Goal: Task Accomplishment & Management: Manage account settings

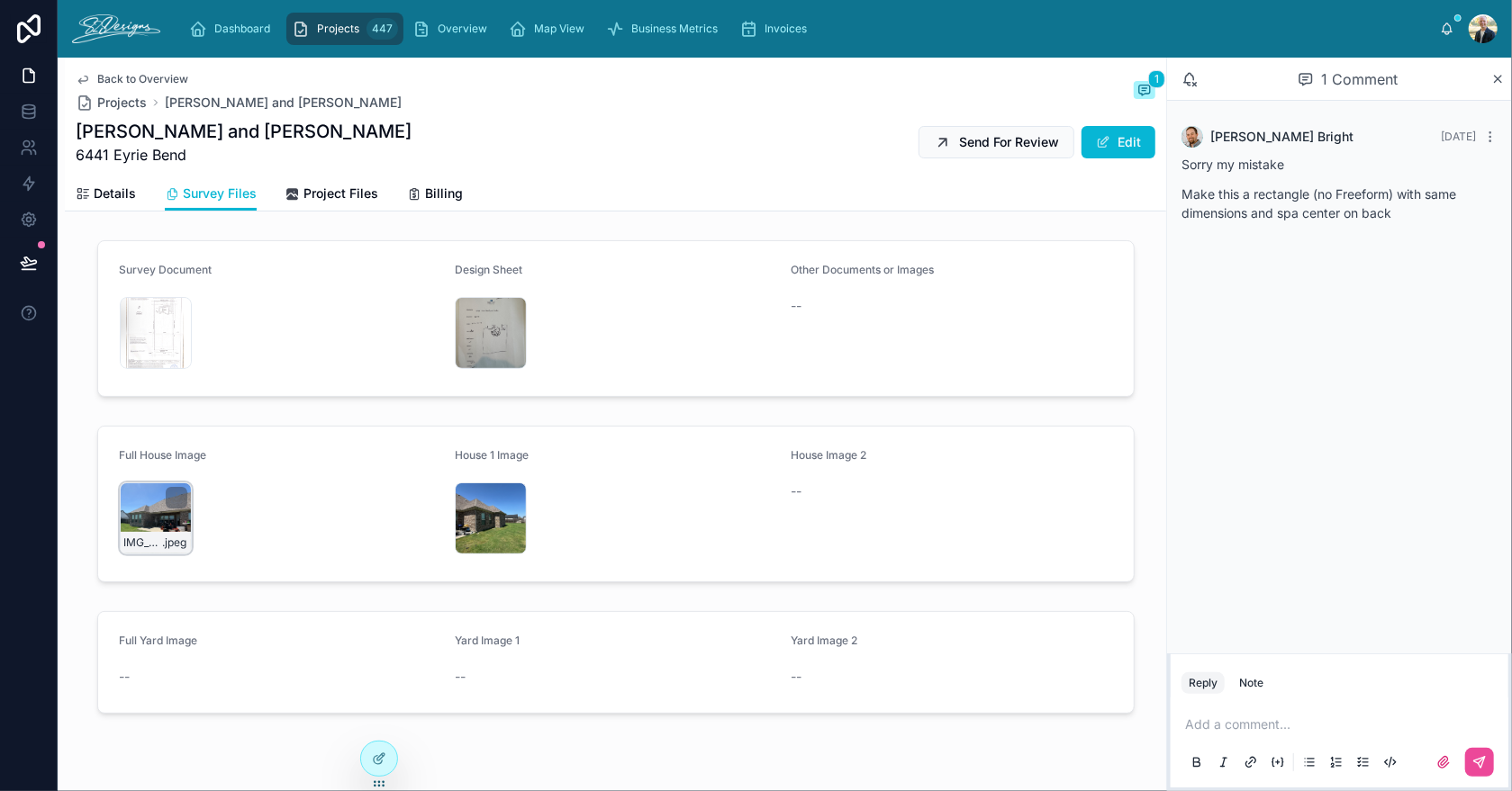
click at [139, 515] on div "IMG_2342 .jpeg" at bounding box center [156, 519] width 72 height 72
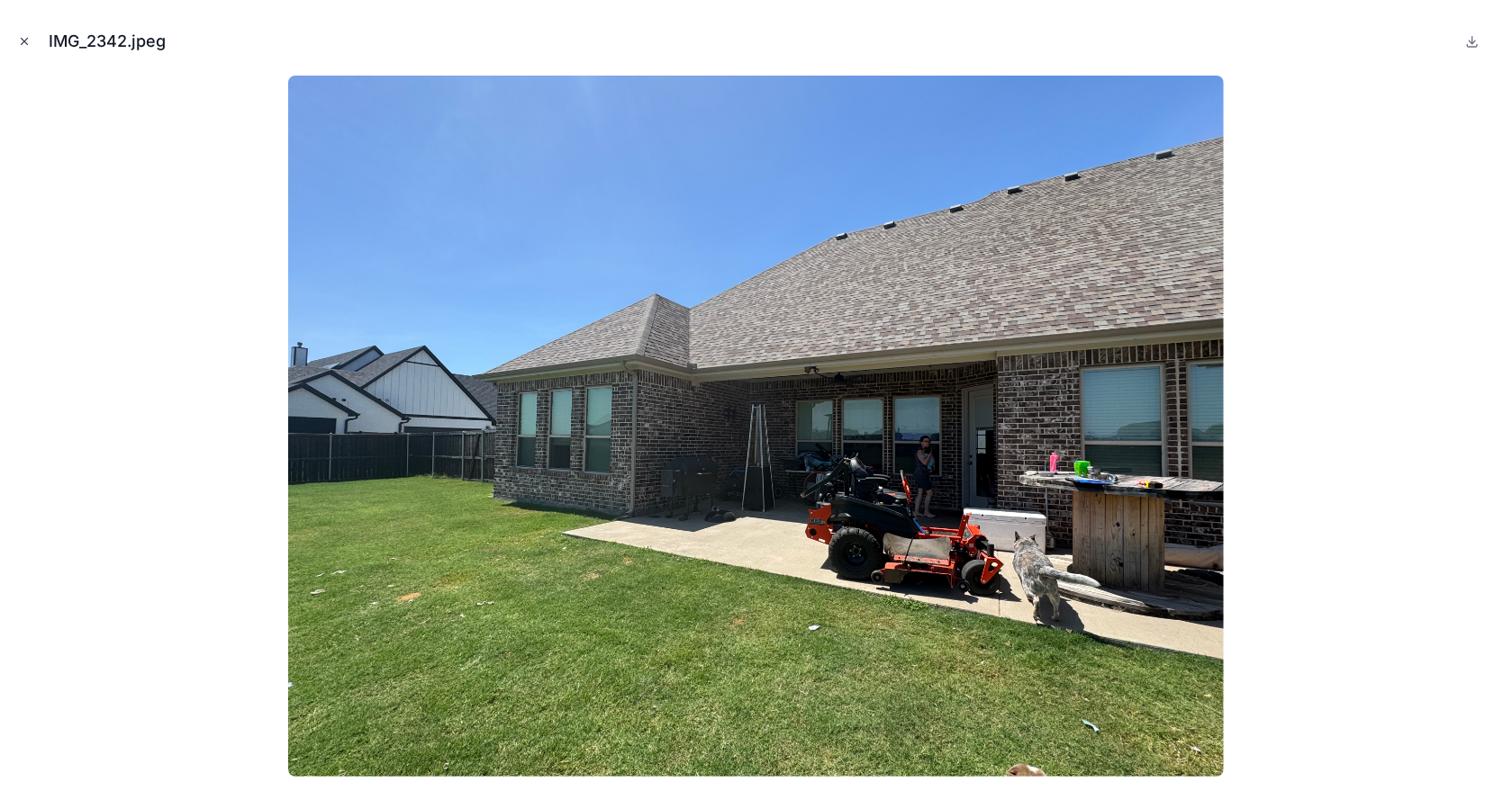
click at [25, 43] on icon "Close modal" at bounding box center [24, 41] width 12 height 12
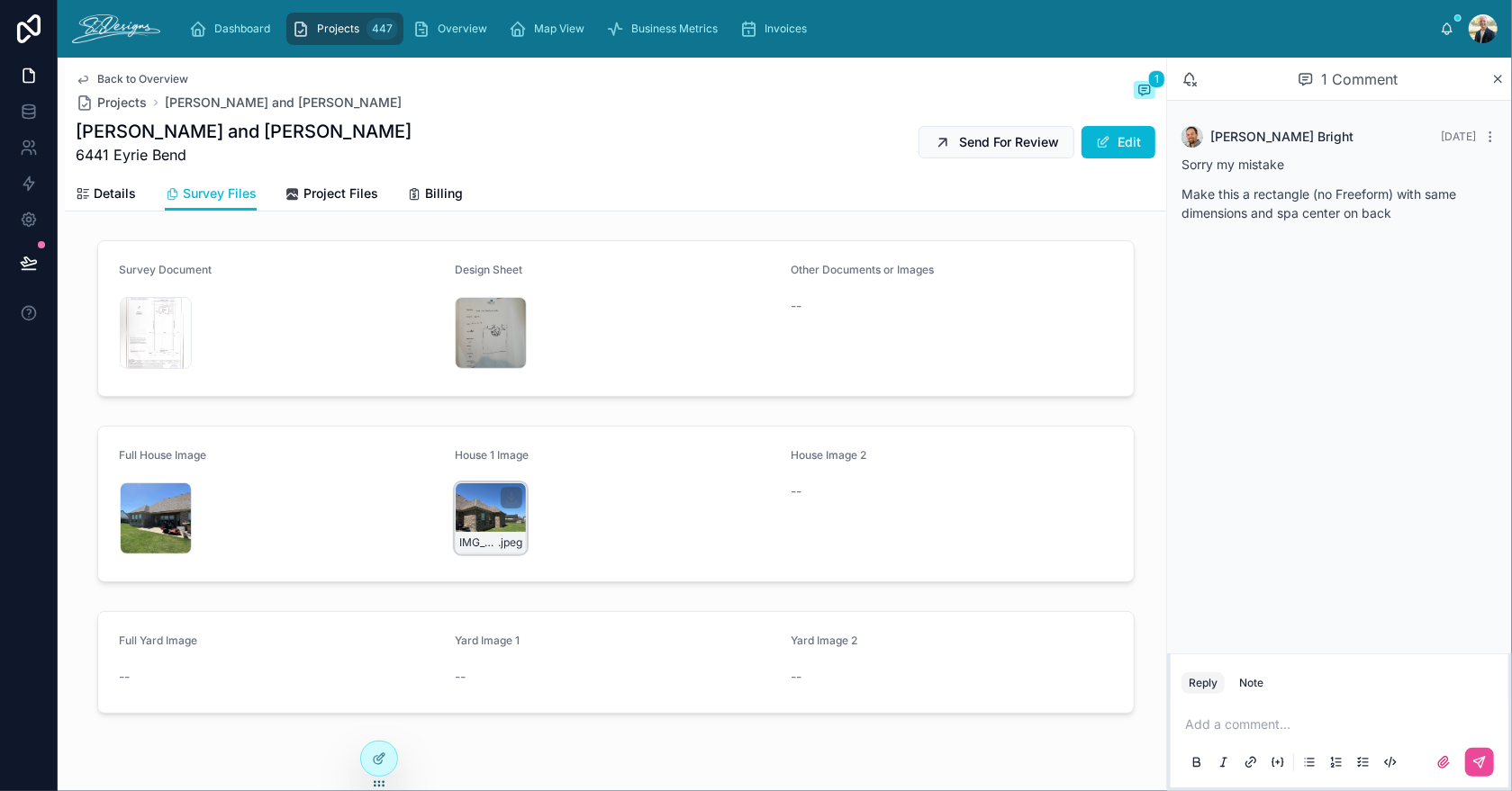
click at [457, 503] on div "IMG_2341 .jpeg" at bounding box center [490, 519] width 72 height 72
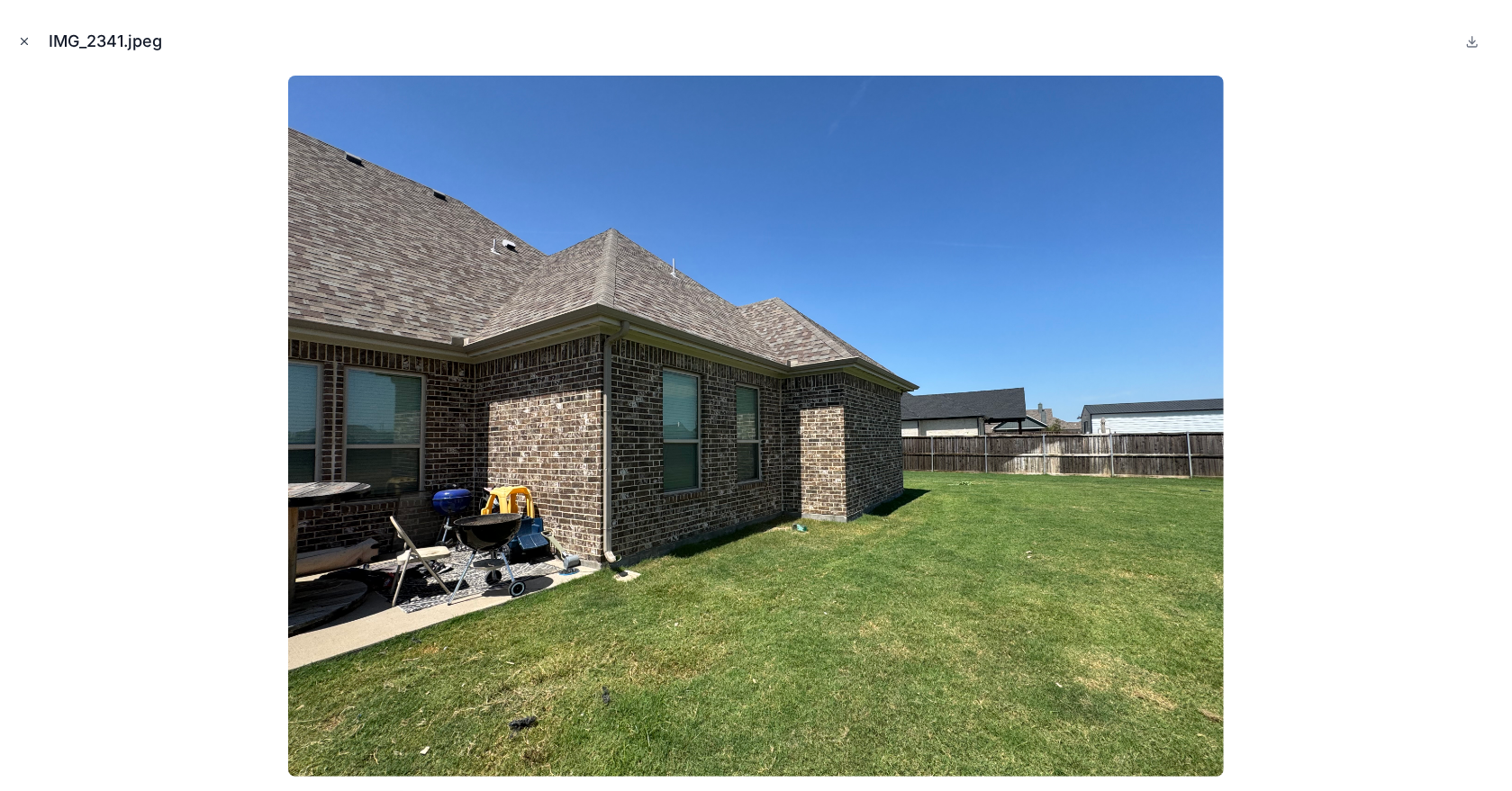
click at [25, 41] on icon "Close modal" at bounding box center [24, 41] width 12 height 12
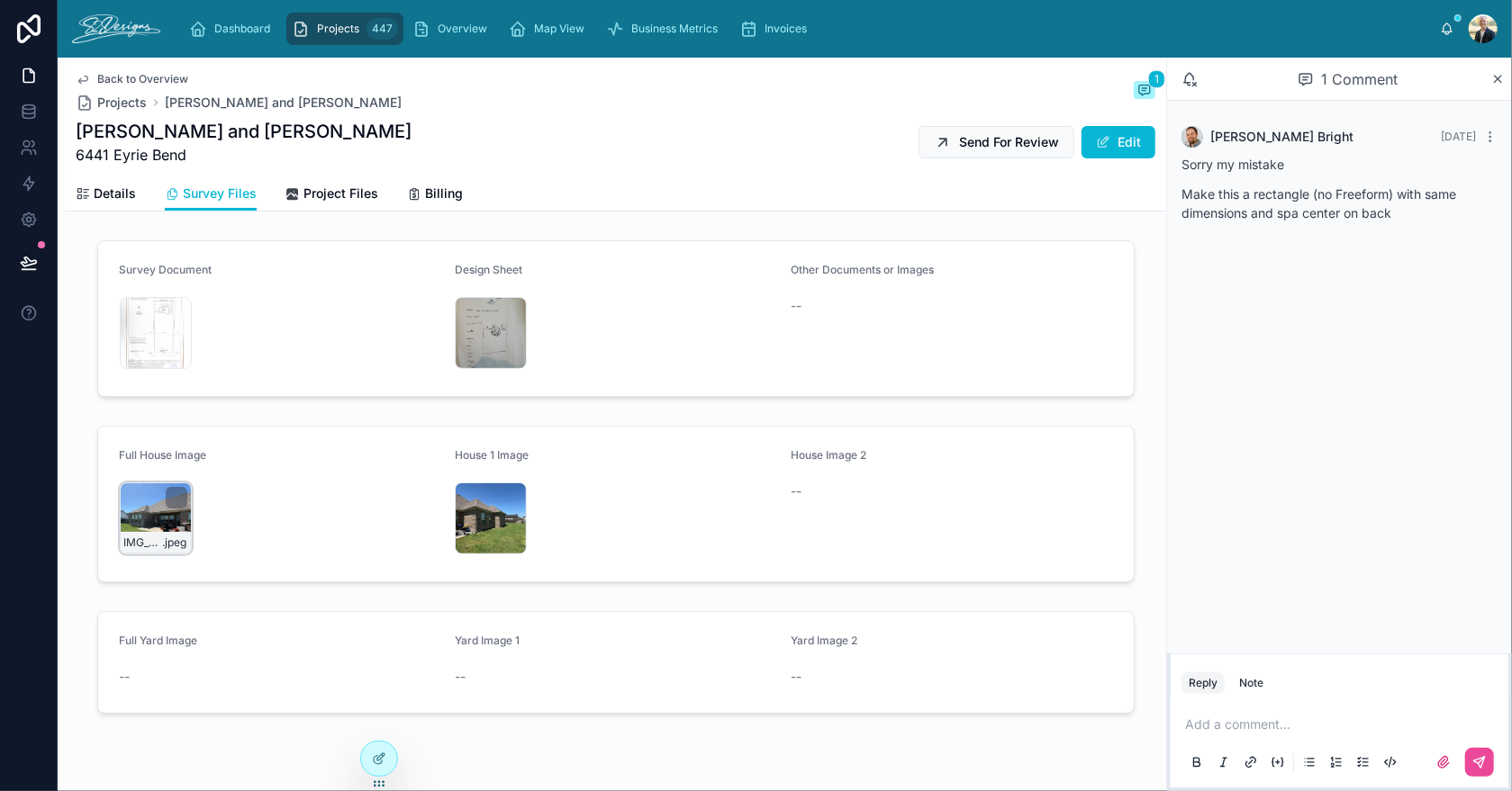
click at [120, 500] on div "IMG_2342 .jpeg" at bounding box center [156, 519] width 72 height 72
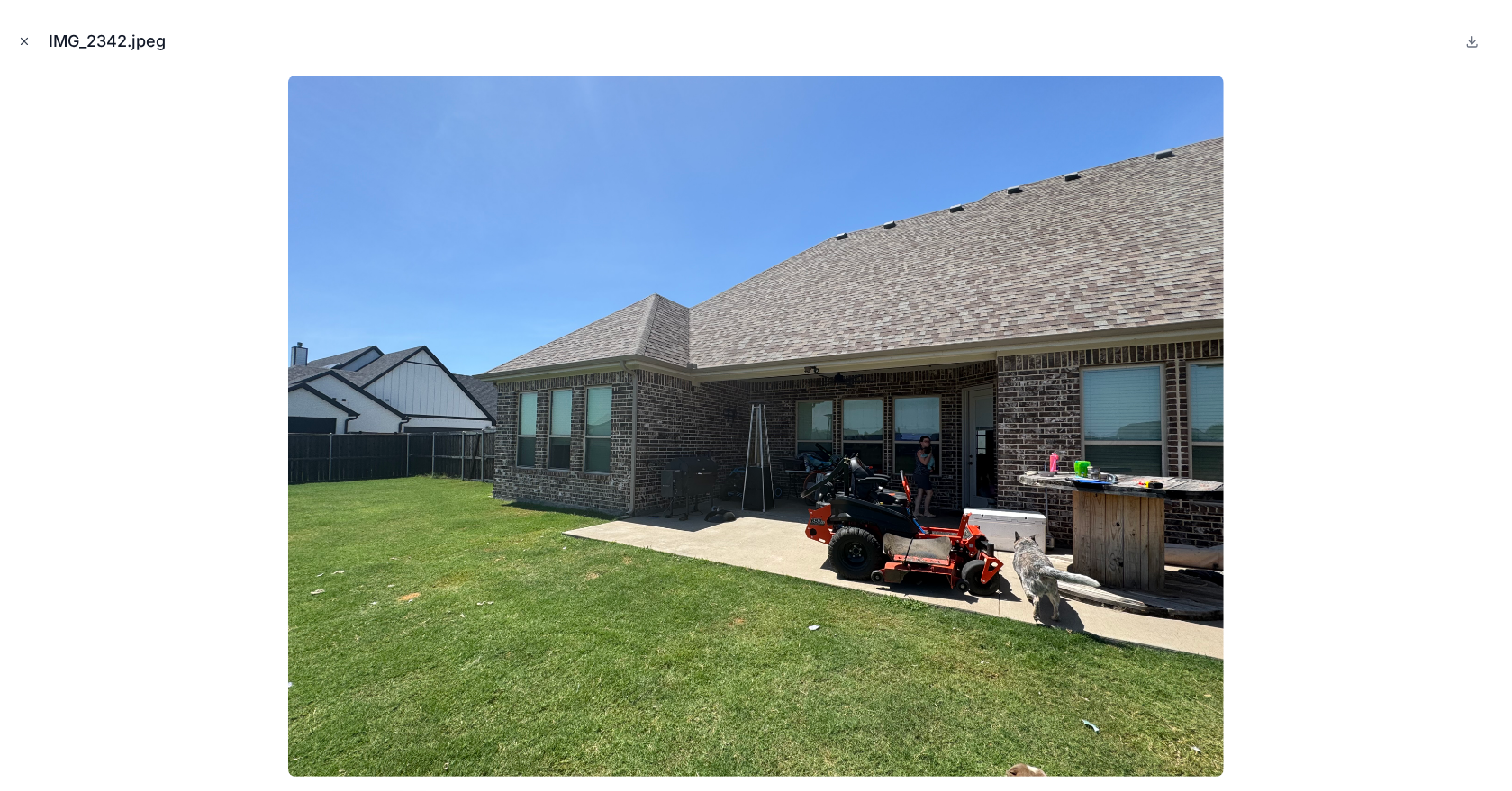
click at [25, 41] on icon "Close modal" at bounding box center [25, 41] width 7 height 7
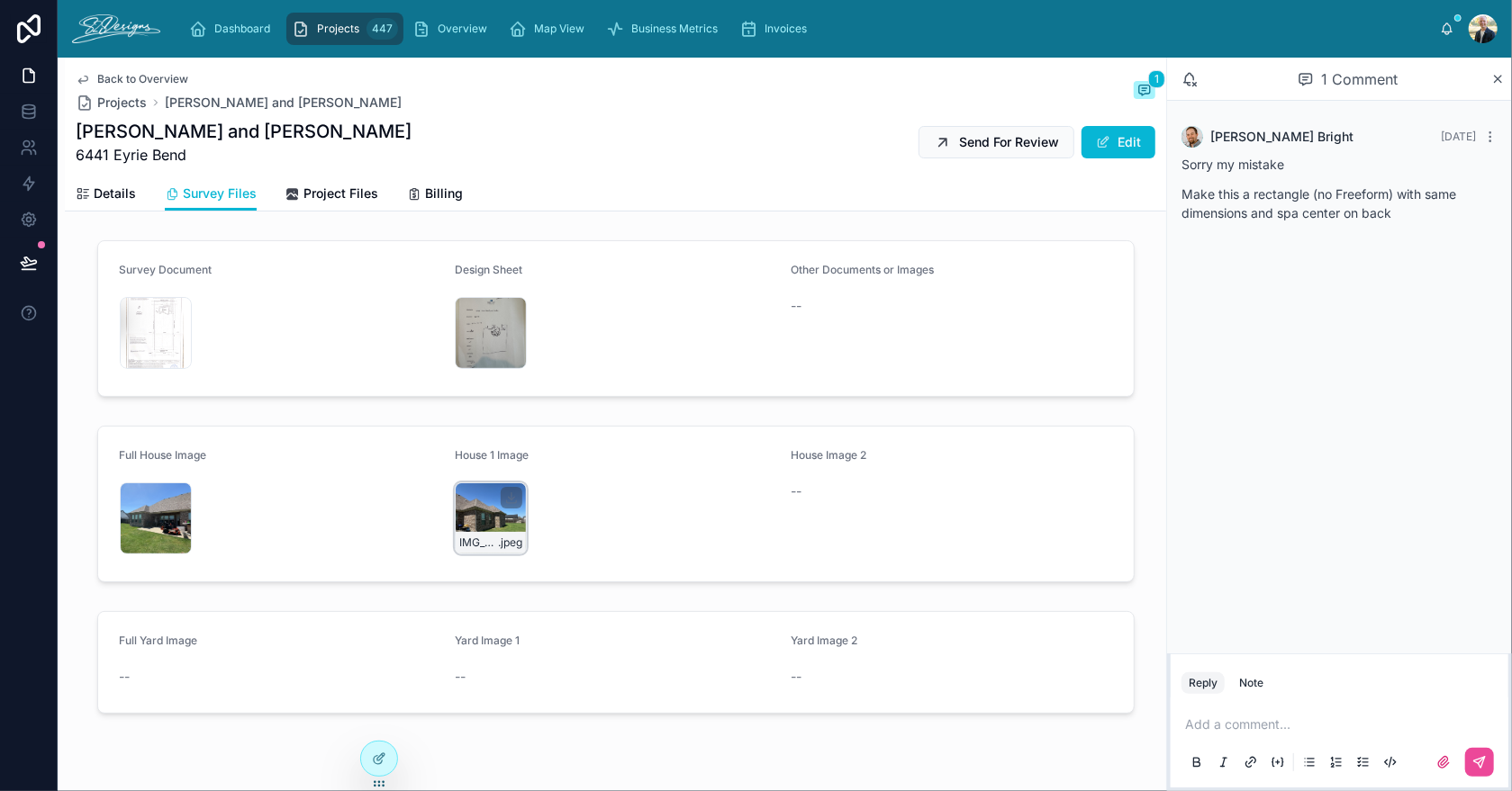
click at [470, 518] on div "IMG_2341 .jpeg" at bounding box center [490, 519] width 72 height 72
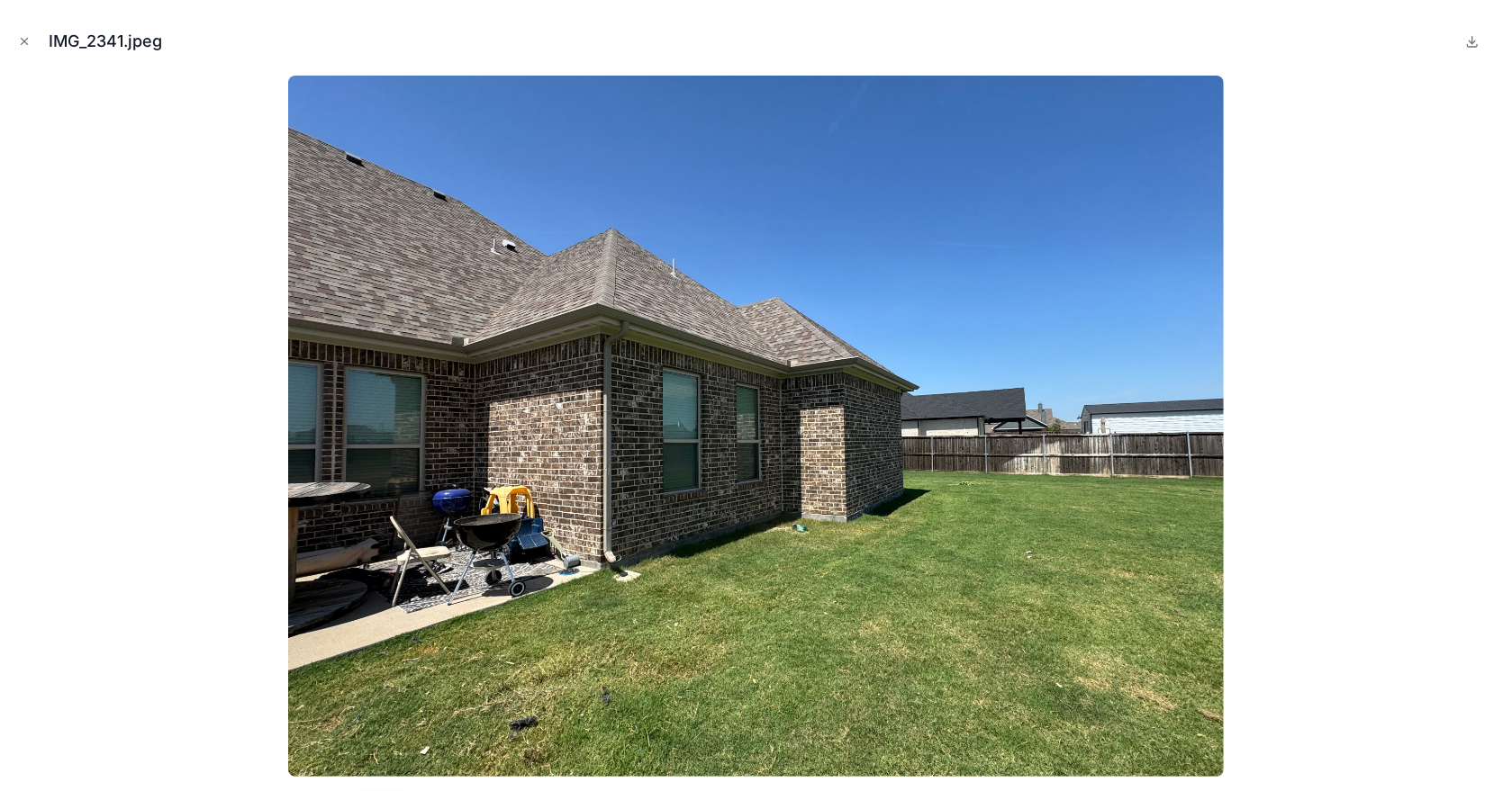
click at [21, 44] on icon "Close modal" at bounding box center [24, 41] width 12 height 12
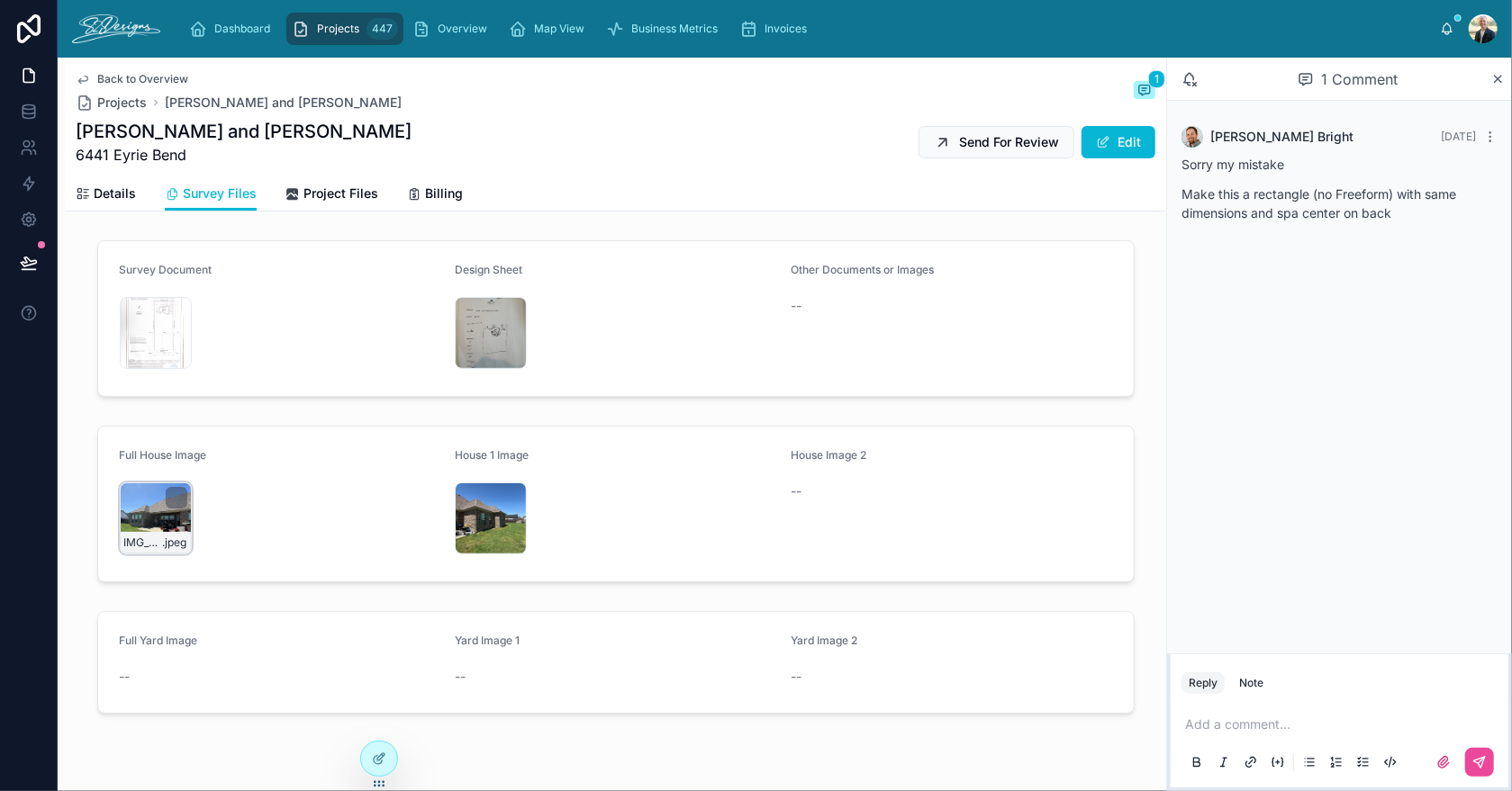
click at [120, 514] on div "IMG_2342 .jpeg" at bounding box center [156, 519] width 72 height 72
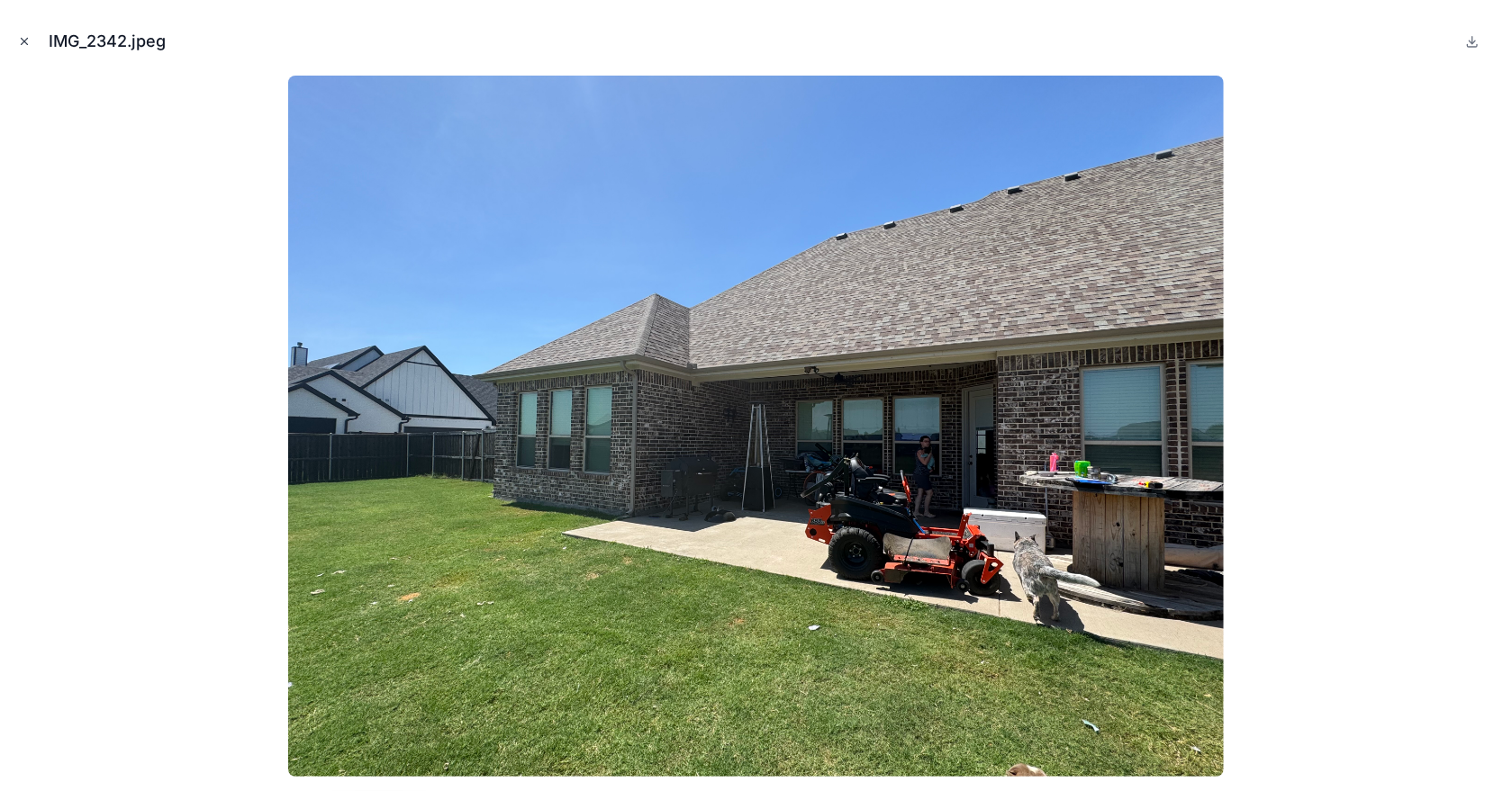
click at [25, 46] on icon "Close modal" at bounding box center [24, 41] width 12 height 12
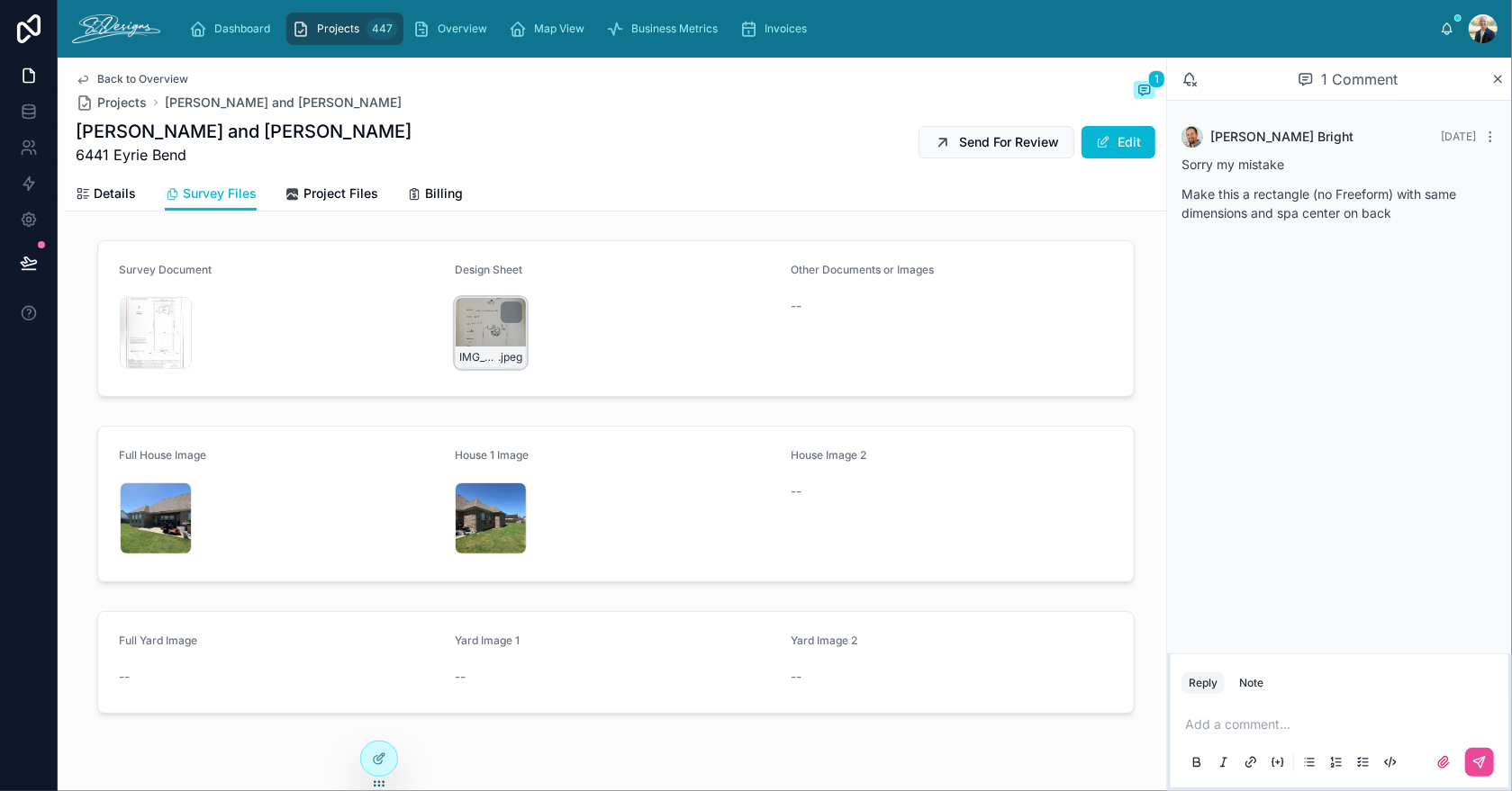
click at [474, 310] on div "IMG_2867 .jpeg" at bounding box center [490, 333] width 72 height 72
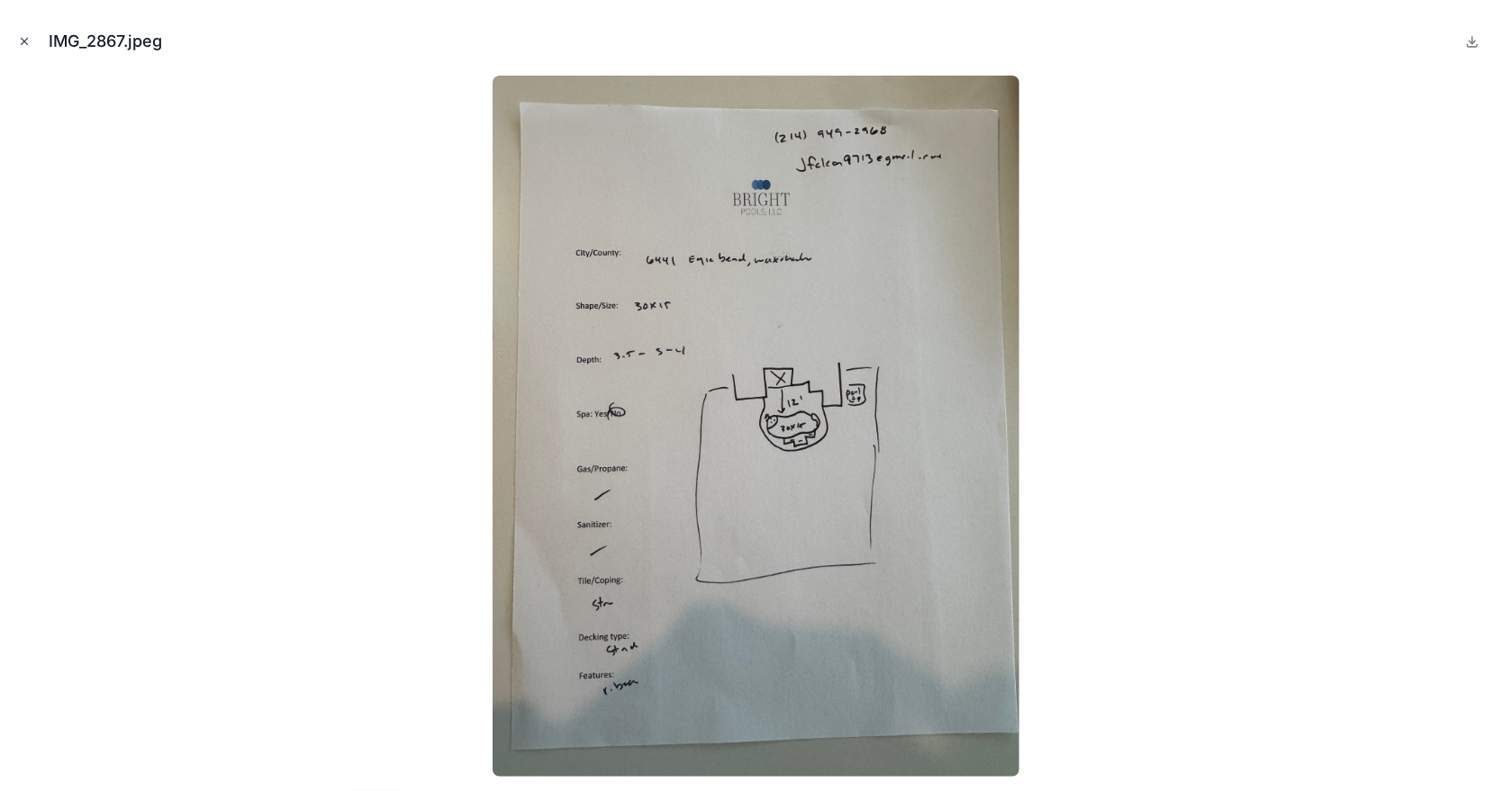
click at [29, 42] on icon "Close modal" at bounding box center [24, 41] width 12 height 12
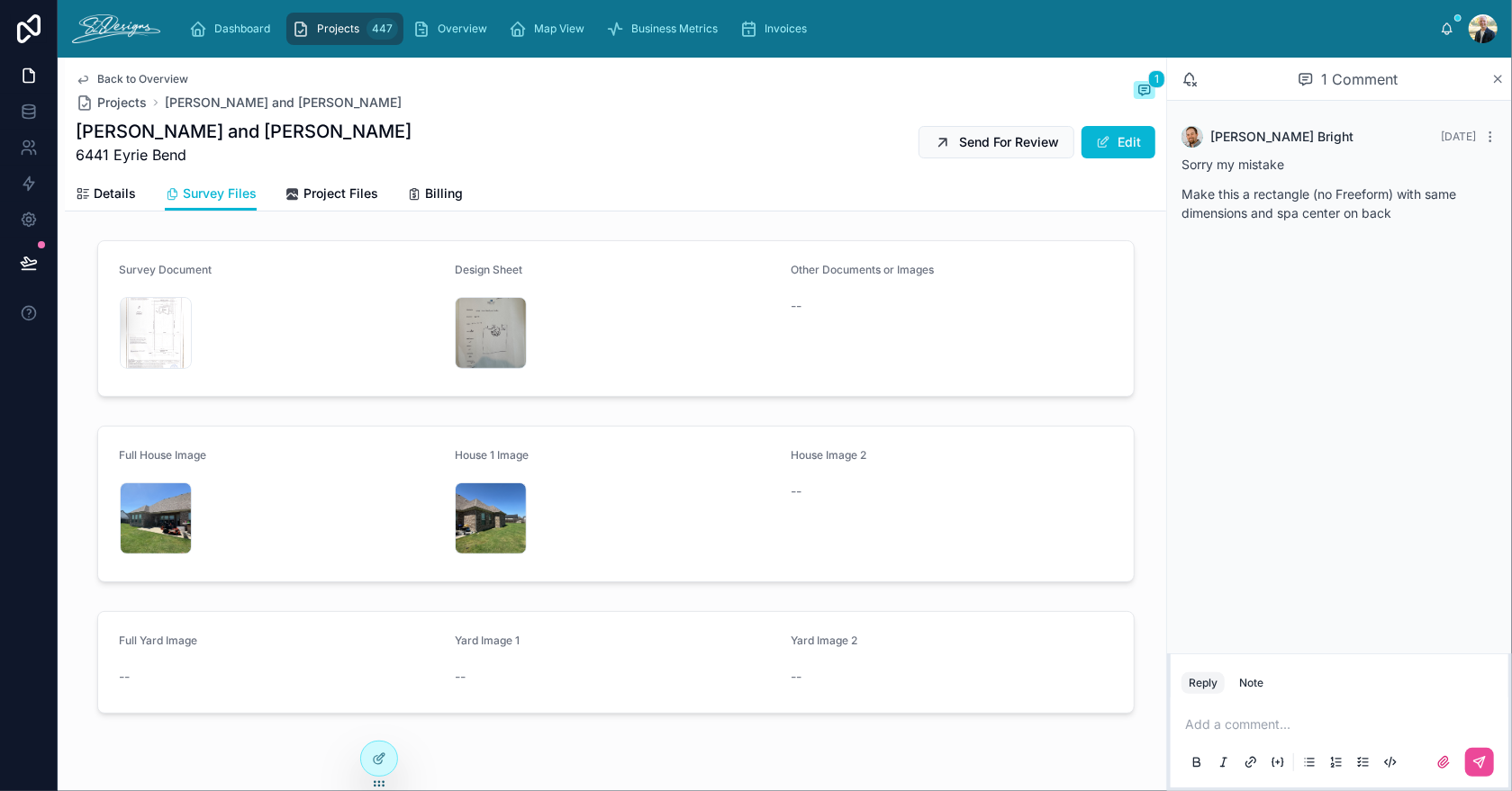
click at [1496, 75] on icon at bounding box center [1499, 79] width 8 height 8
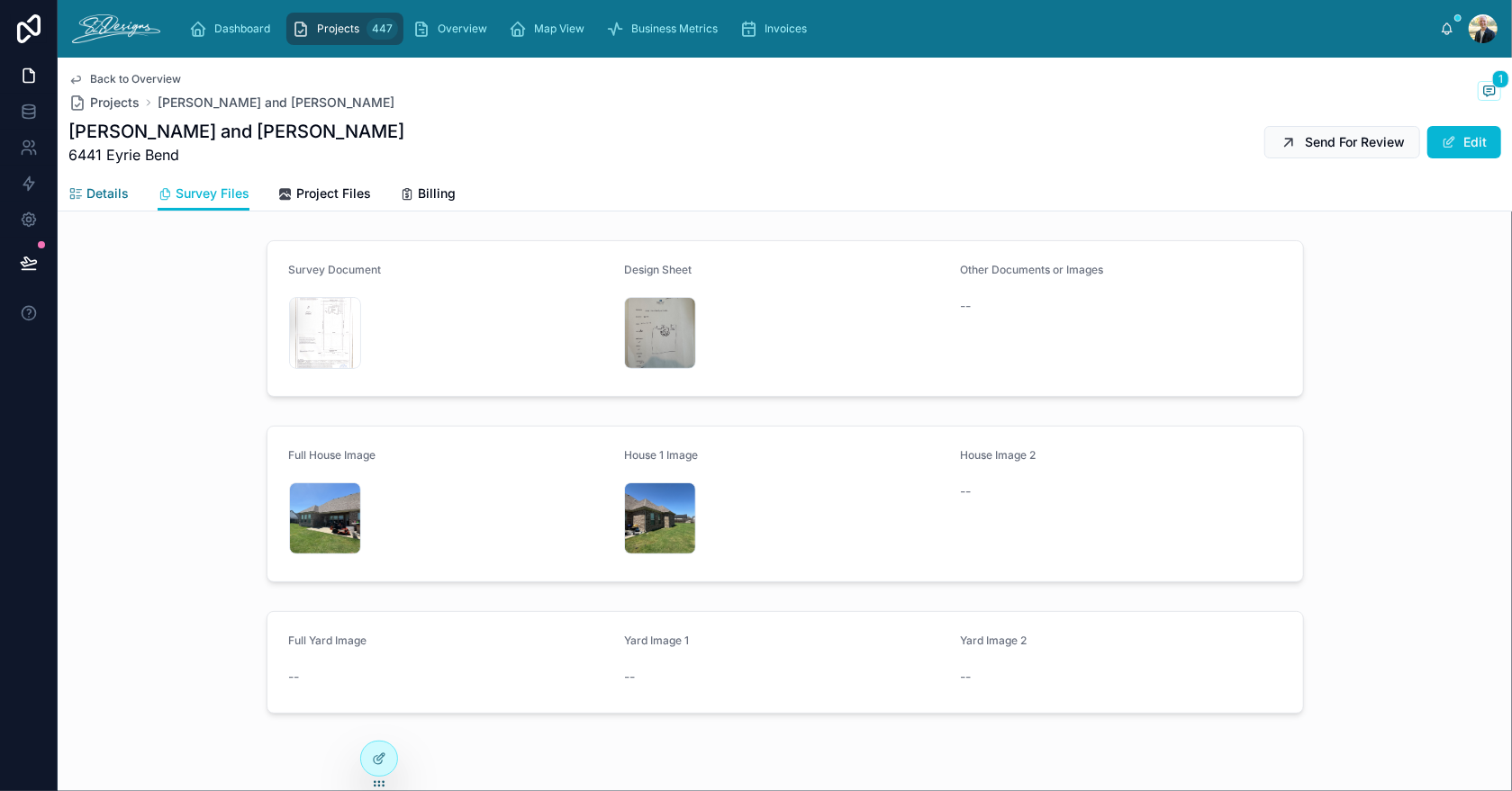
click at [109, 198] on span "Details" at bounding box center [108, 193] width 42 height 18
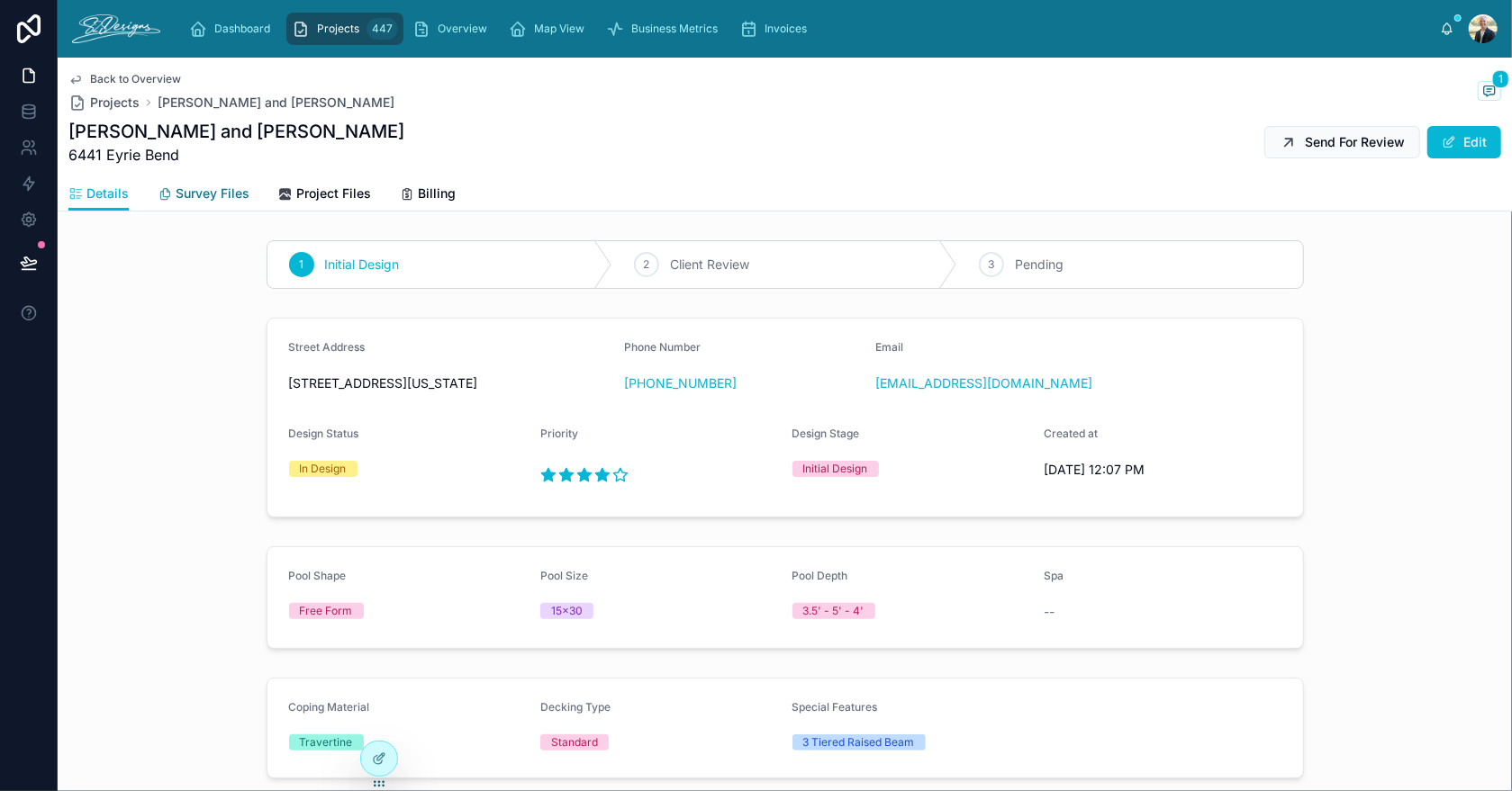
click at [223, 189] on span "Survey Files" at bounding box center [212, 193] width 74 height 18
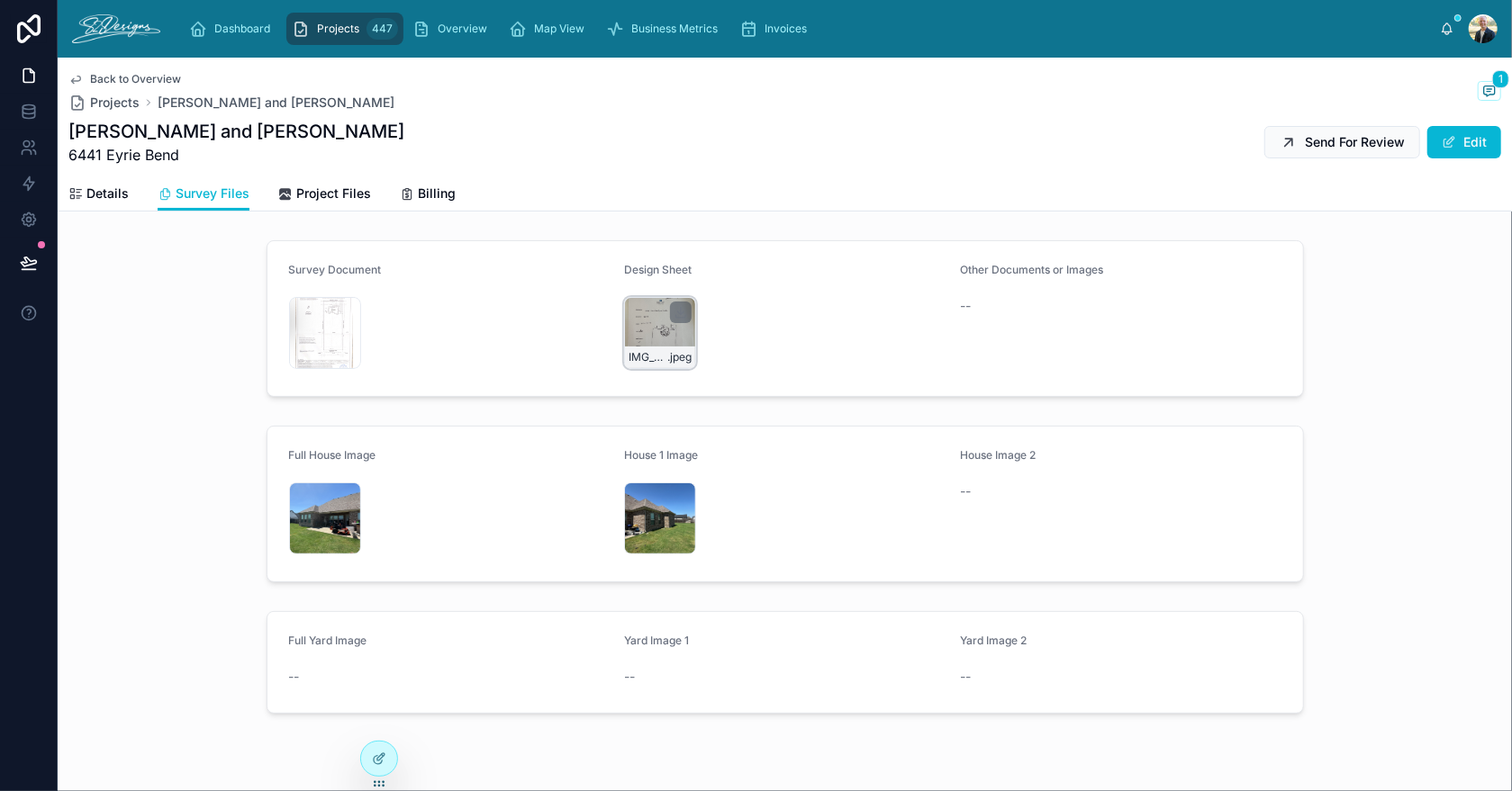
click at [626, 332] on div "IMG_2867 .jpeg" at bounding box center [660, 333] width 72 height 72
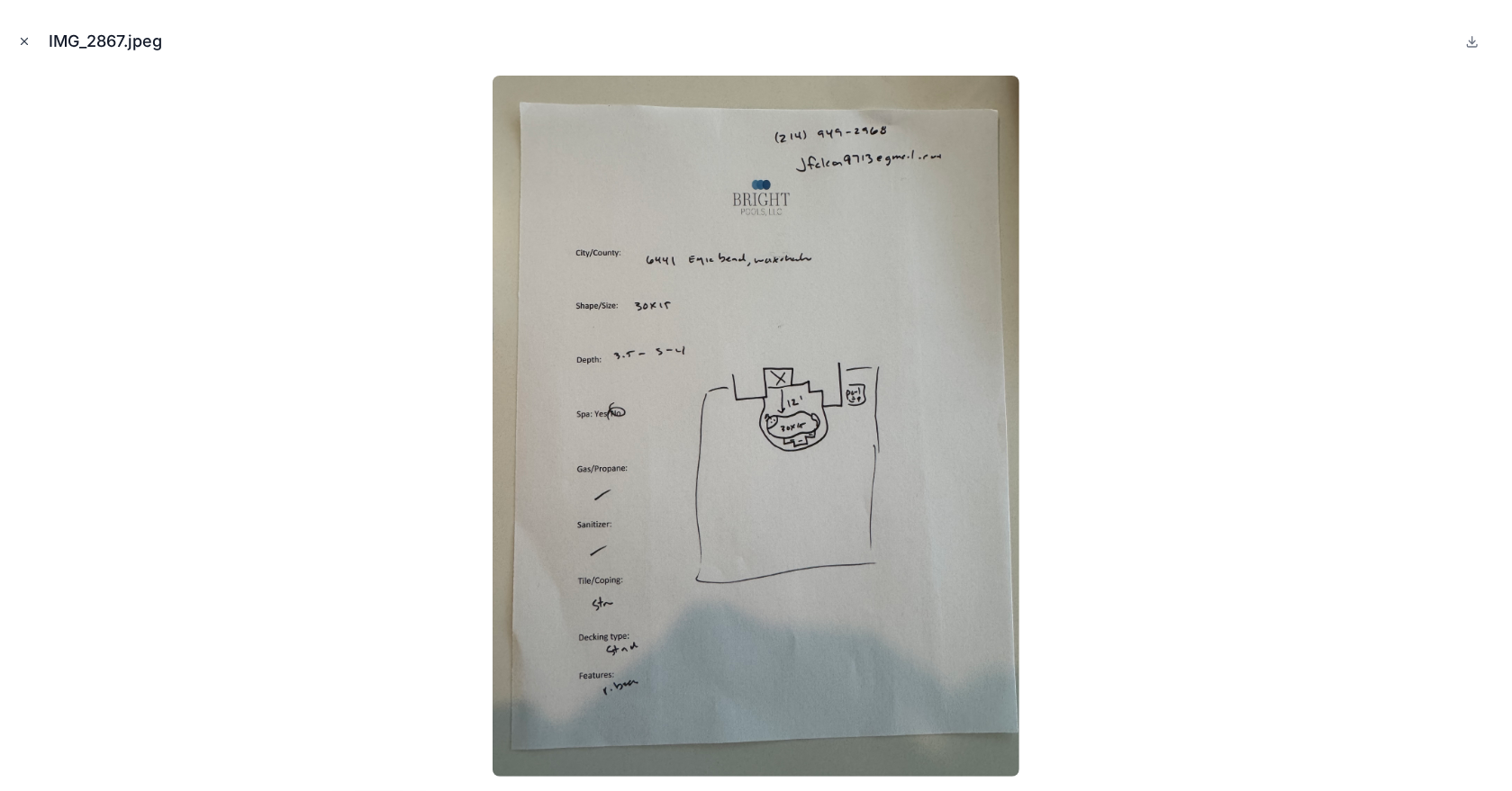
click at [22, 36] on icon "Close modal" at bounding box center [24, 41] width 12 height 12
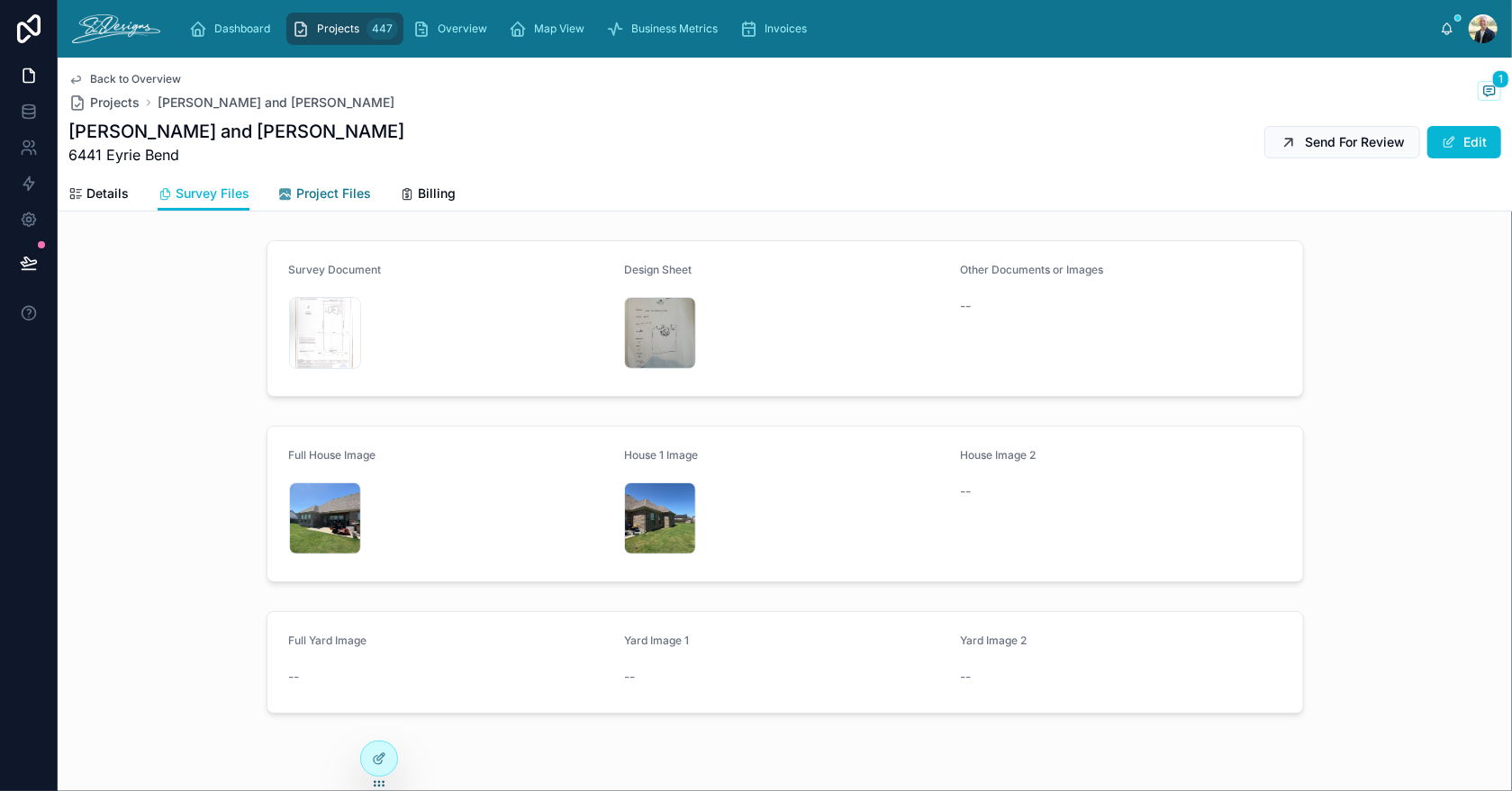
click at [334, 191] on span "Project Files" at bounding box center [333, 193] width 75 height 18
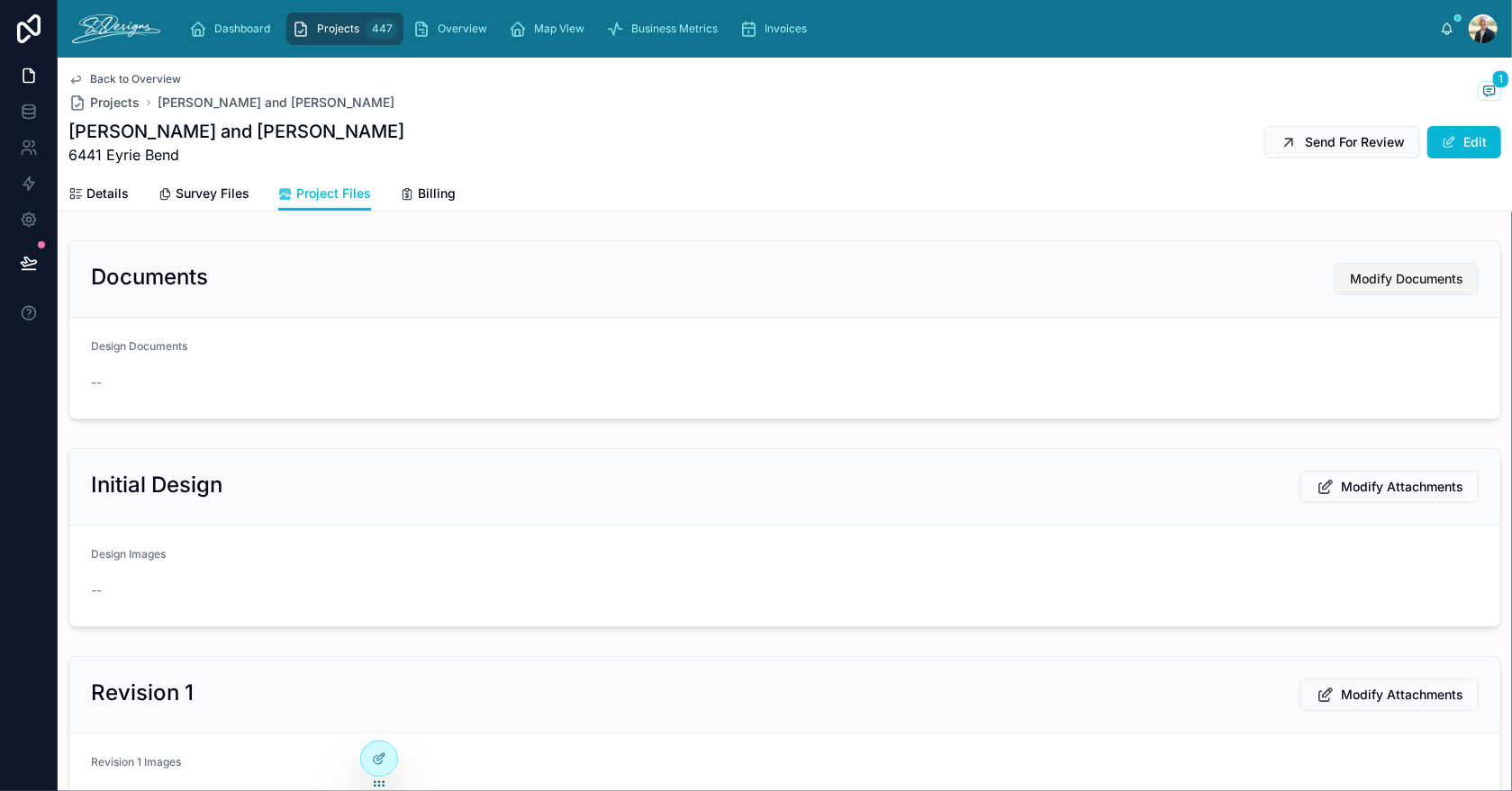
click at [1363, 287] on span "Modify Documents" at bounding box center [1406, 278] width 113 height 18
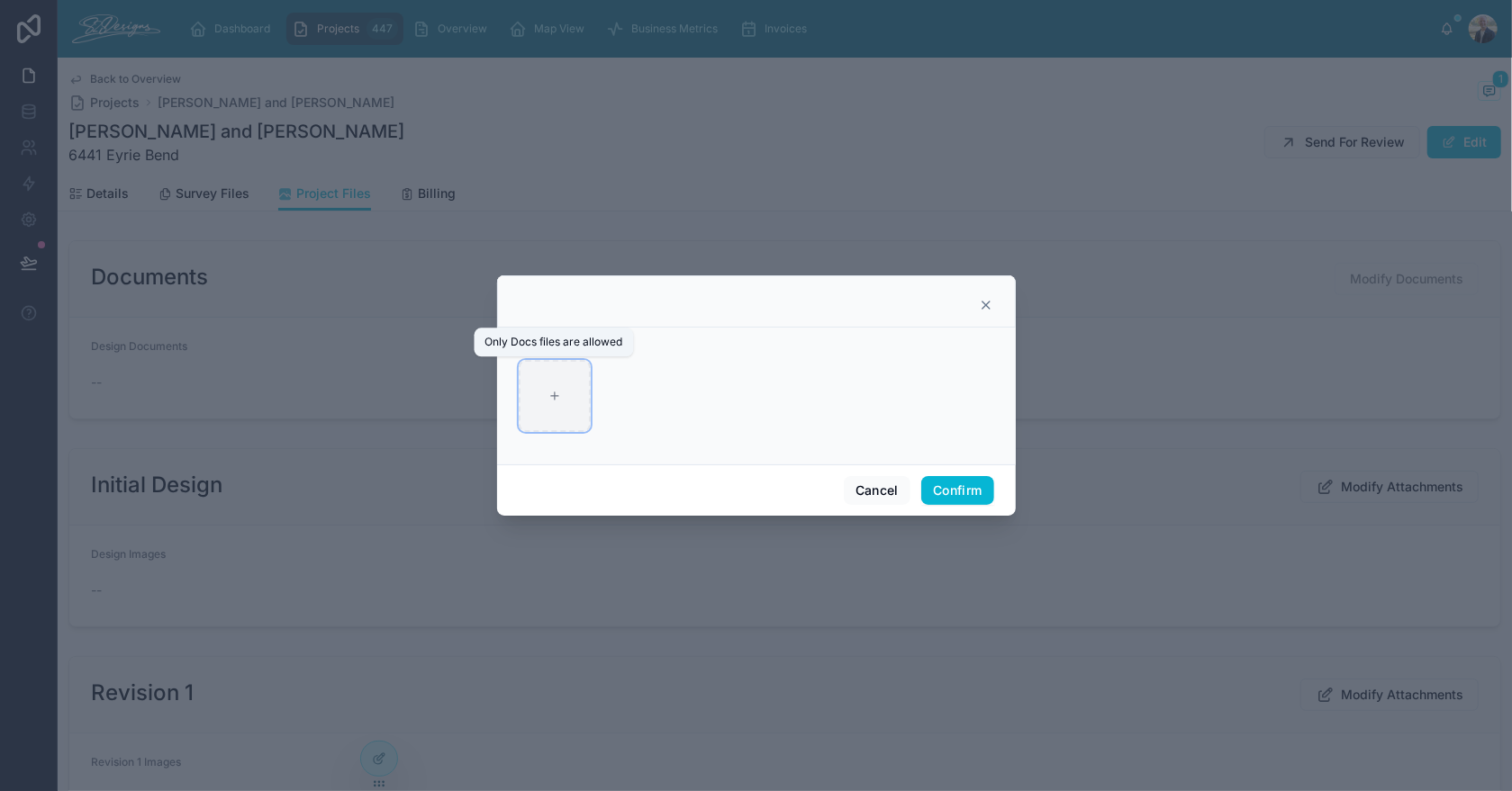
click at [529, 368] on div at bounding box center [555, 396] width 72 height 72
type input "**********"
click at [947, 494] on button "Confirm" at bounding box center [957, 490] width 72 height 29
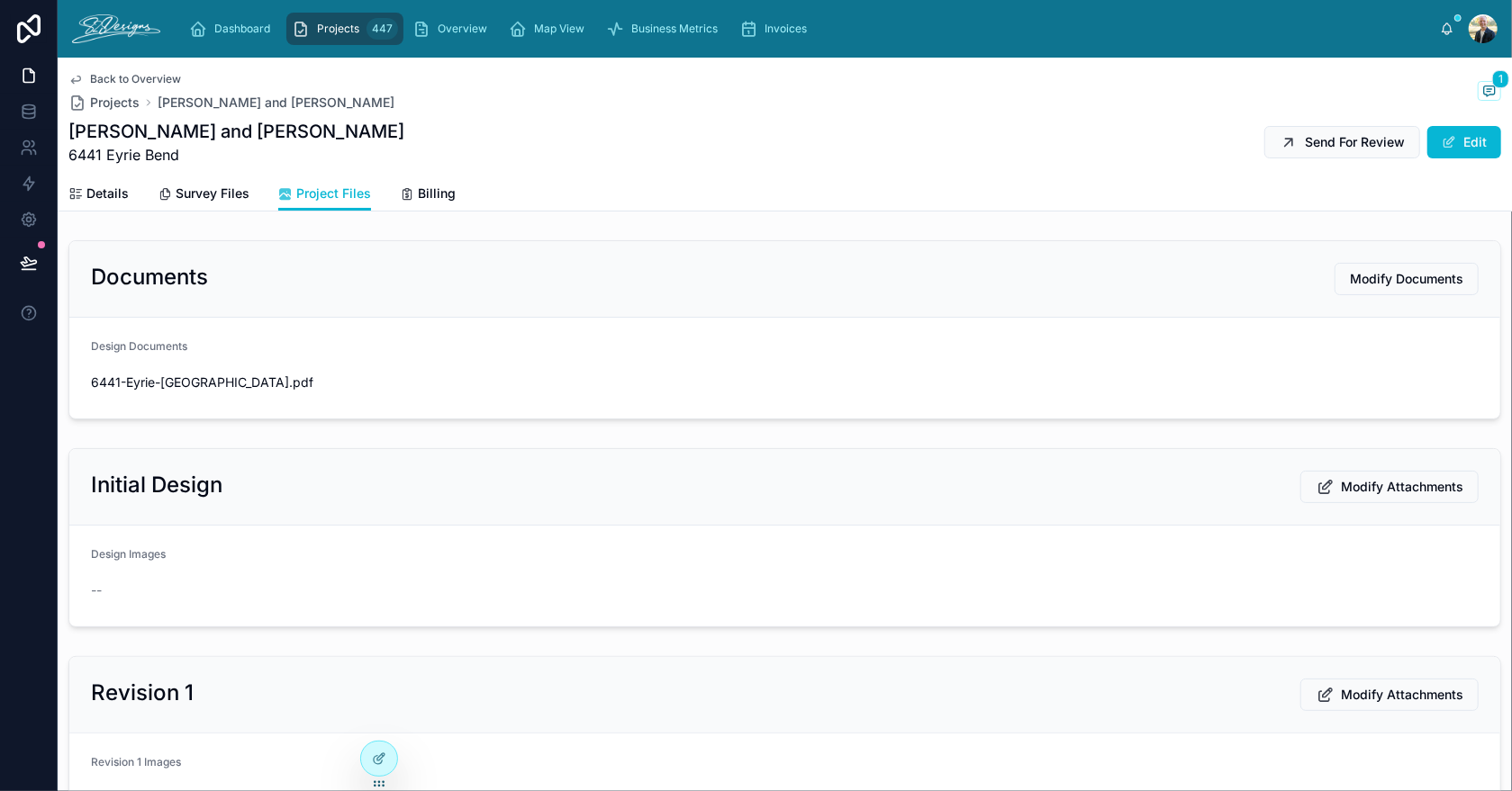
click at [1421, 487] on span "Modify Attachments" at bounding box center [1403, 486] width 123 height 18
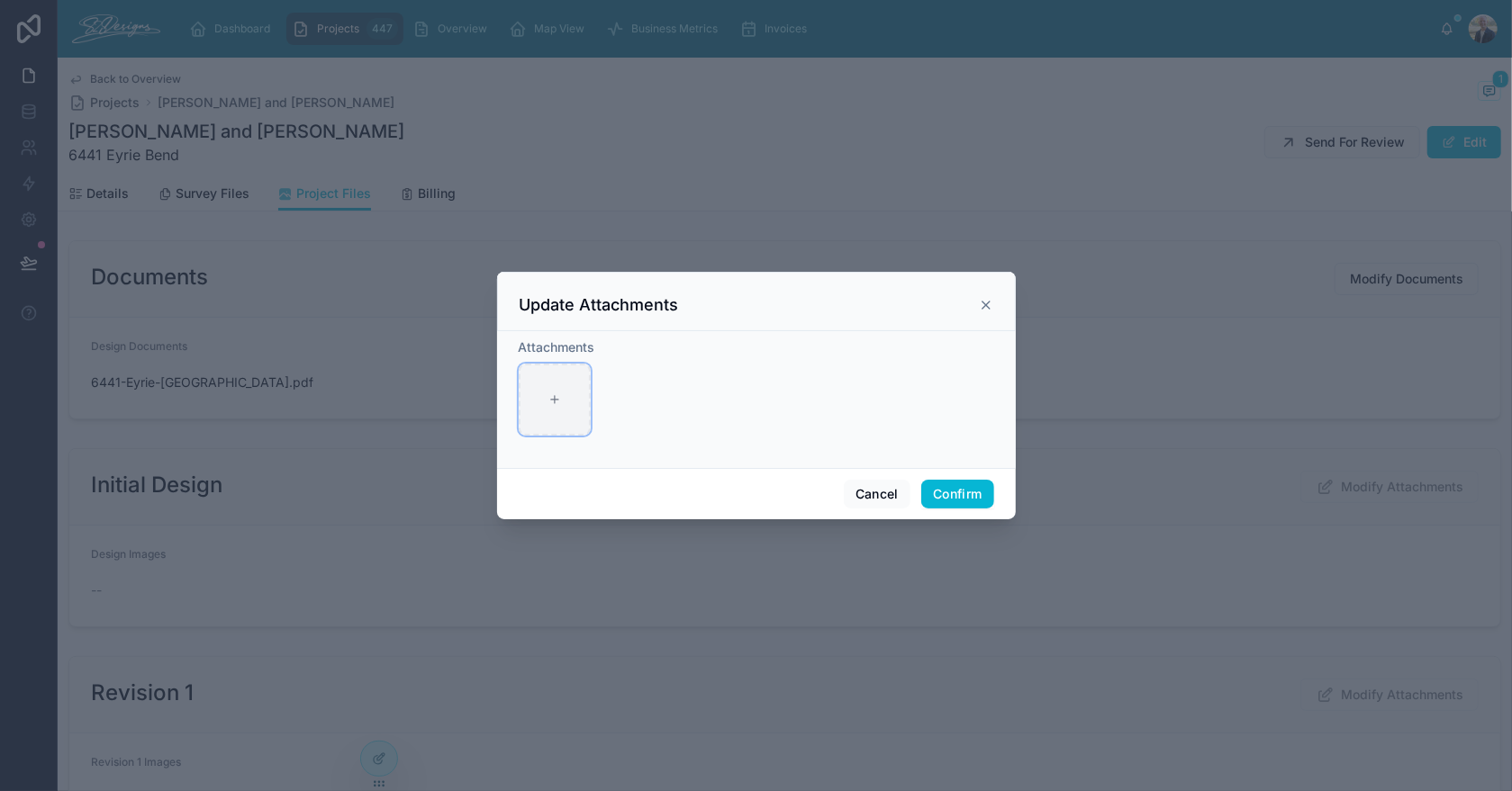
click at [573, 403] on div at bounding box center [555, 400] width 72 height 72
type input "**********"
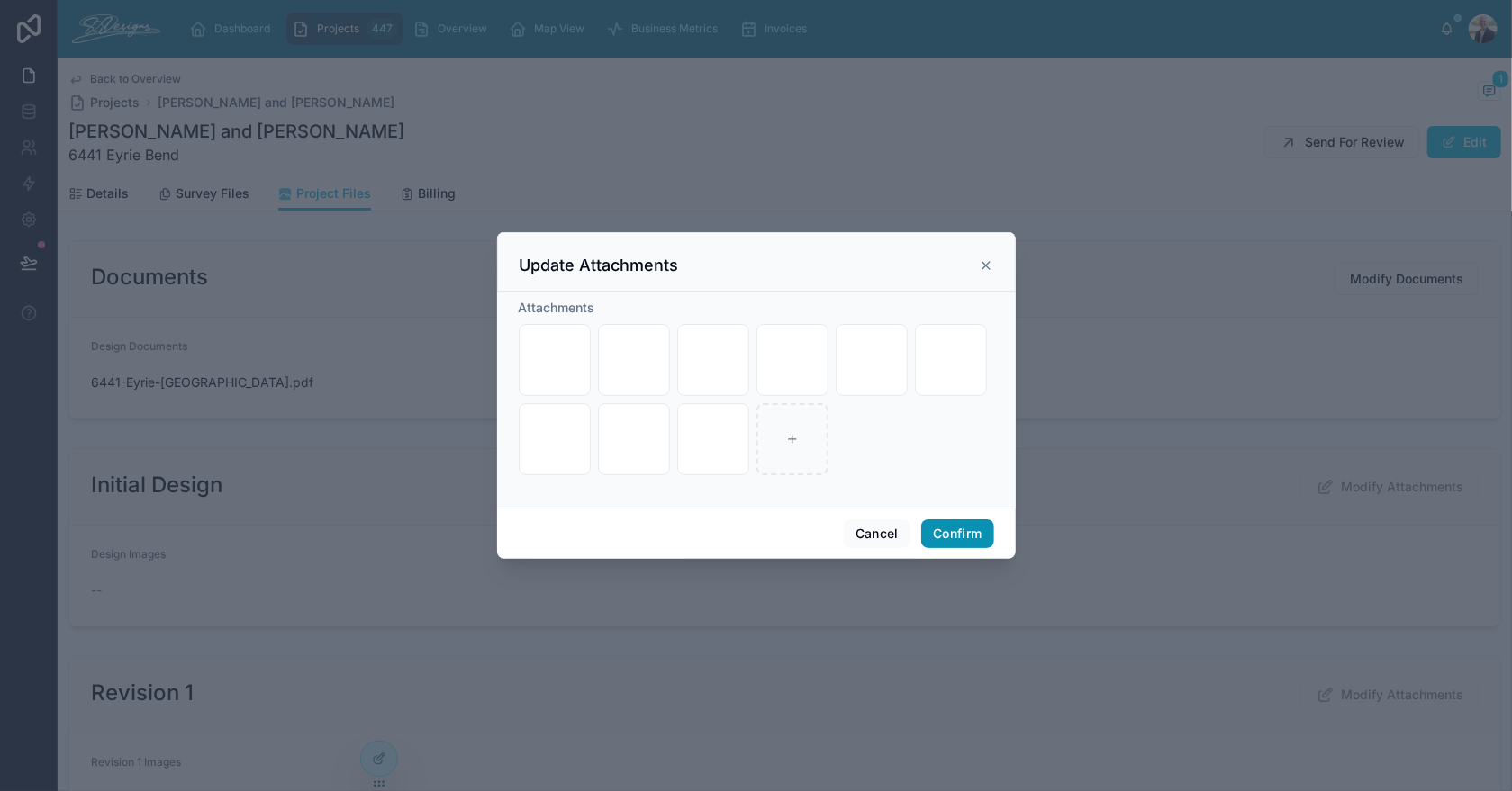
click at [960, 534] on button "Confirm" at bounding box center [957, 534] width 72 height 29
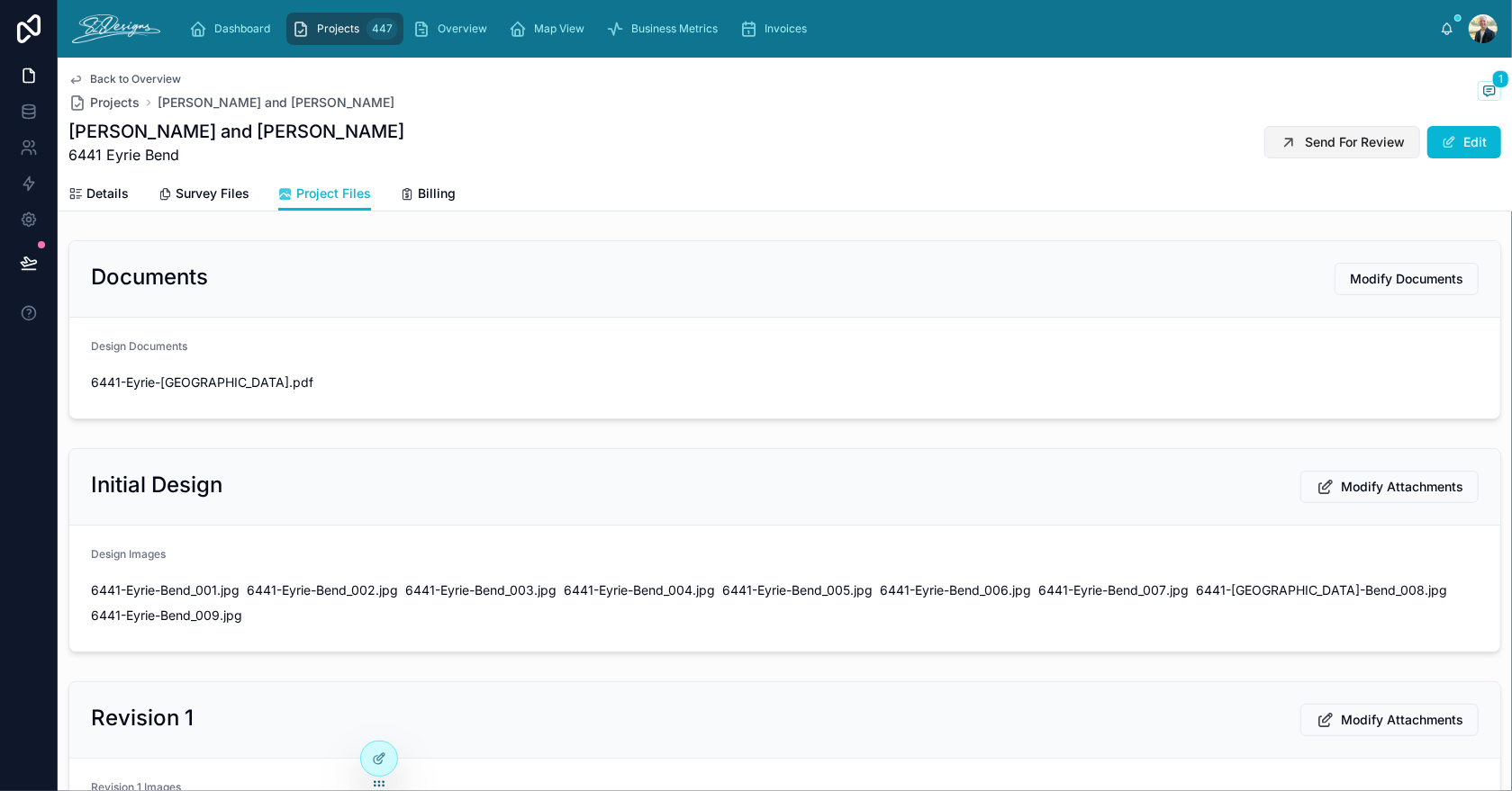
click at [1351, 148] on span "Send For Review" at bounding box center [1354, 141] width 100 height 18
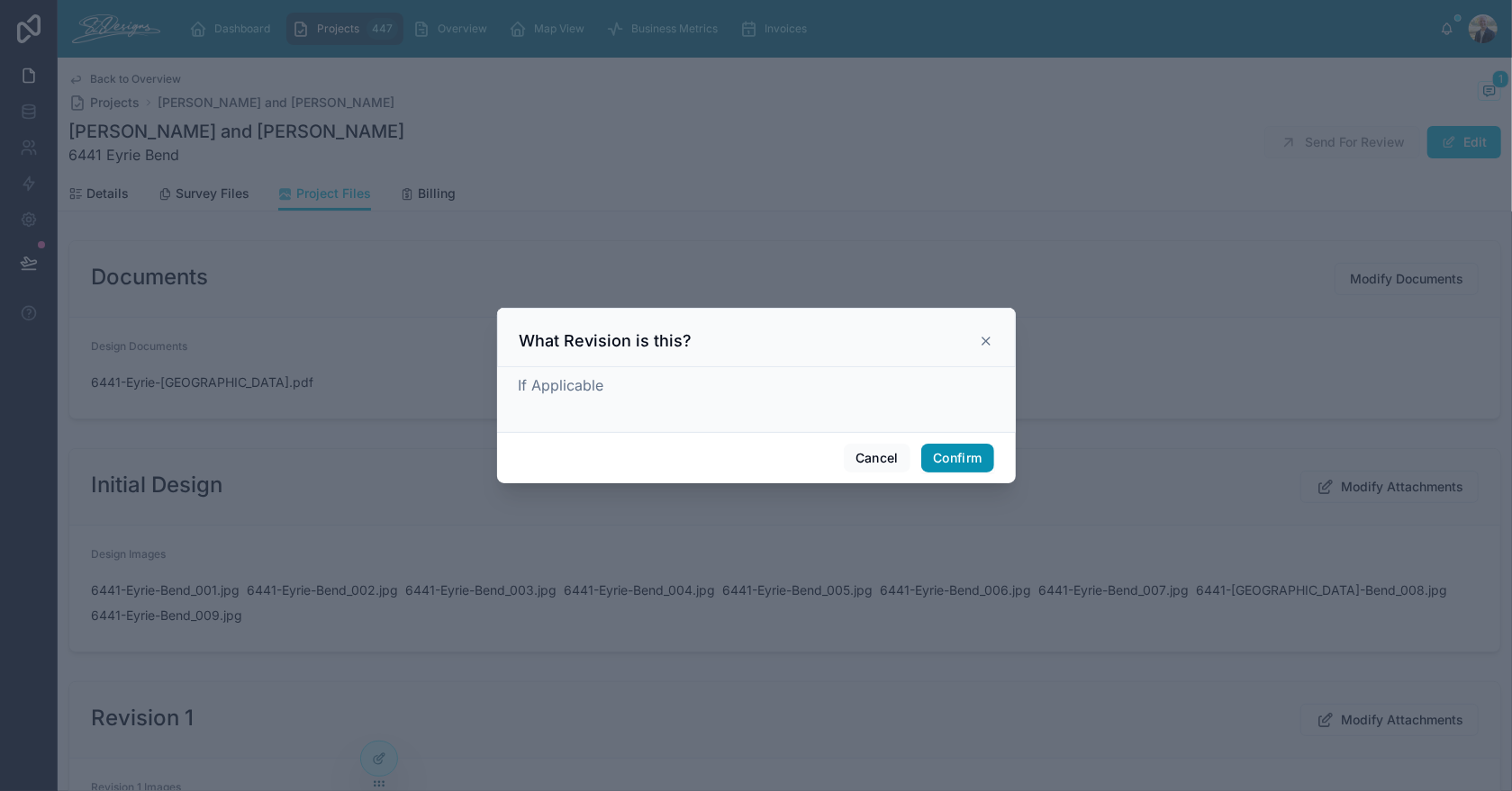
click at [945, 452] on button "Confirm" at bounding box center [957, 458] width 72 height 29
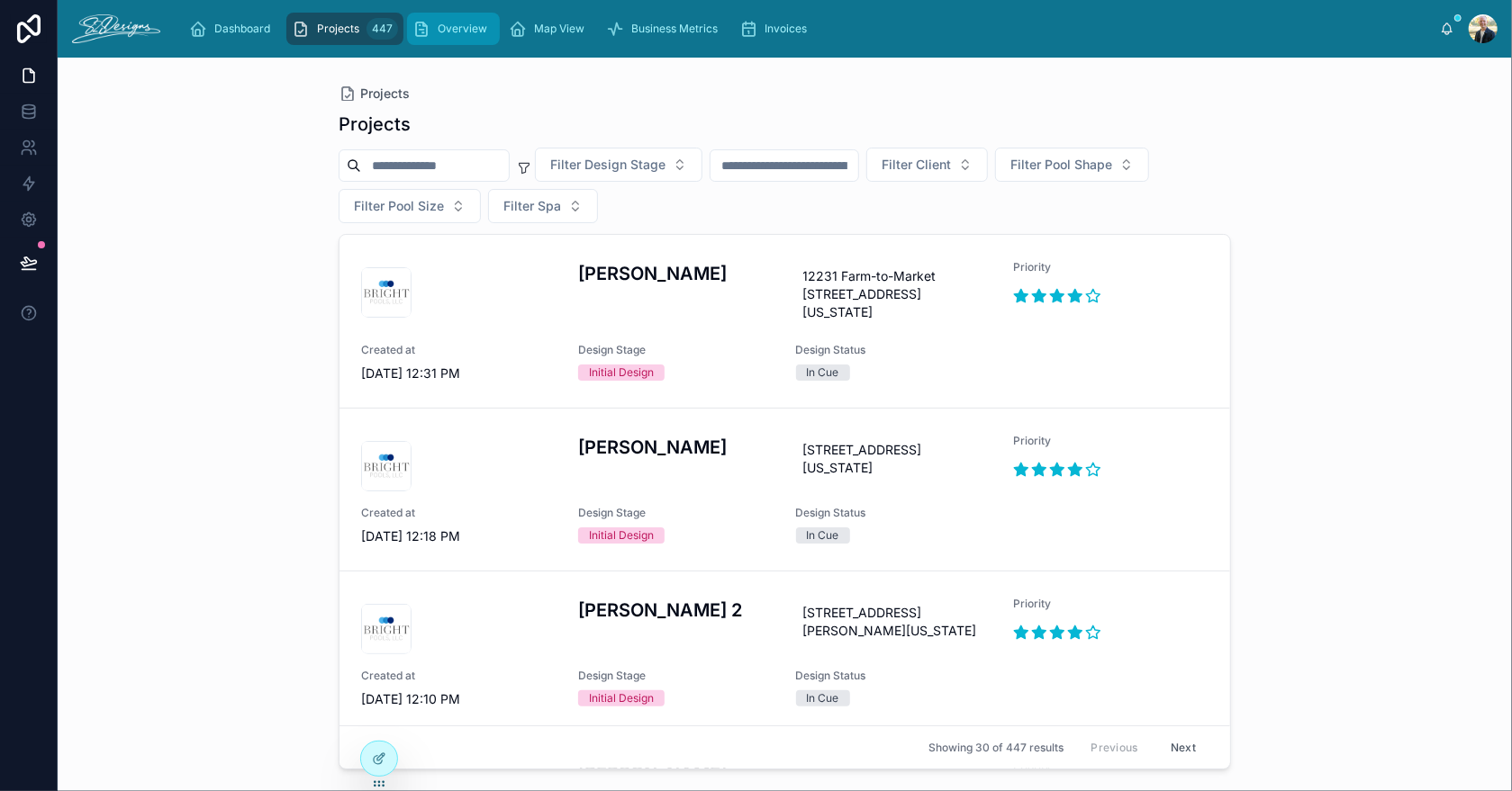
click at [450, 32] on span "Overview" at bounding box center [462, 28] width 50 height 14
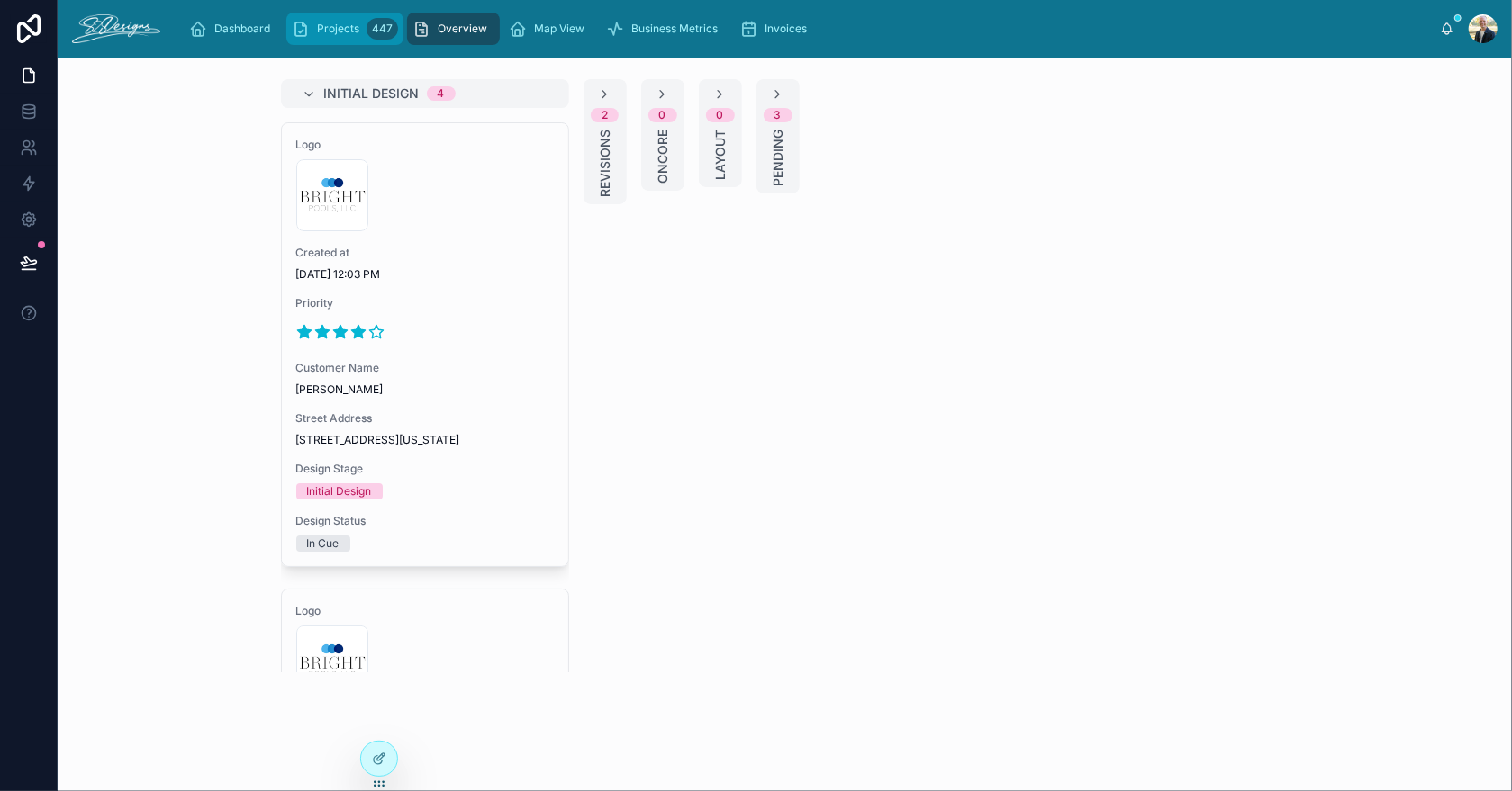
click at [341, 28] on span "Projects" at bounding box center [338, 28] width 42 height 14
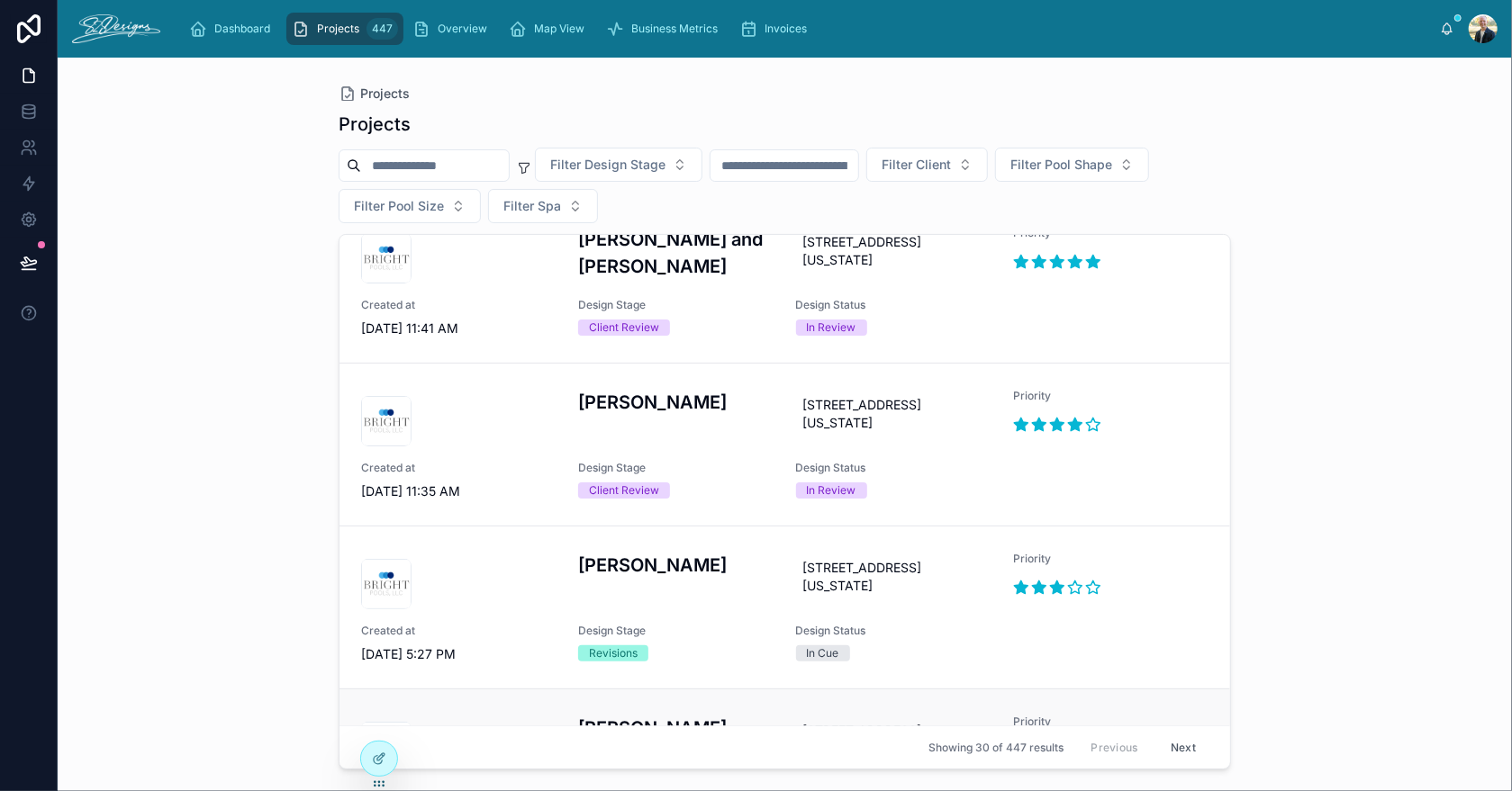
scroll to position [990, 0]
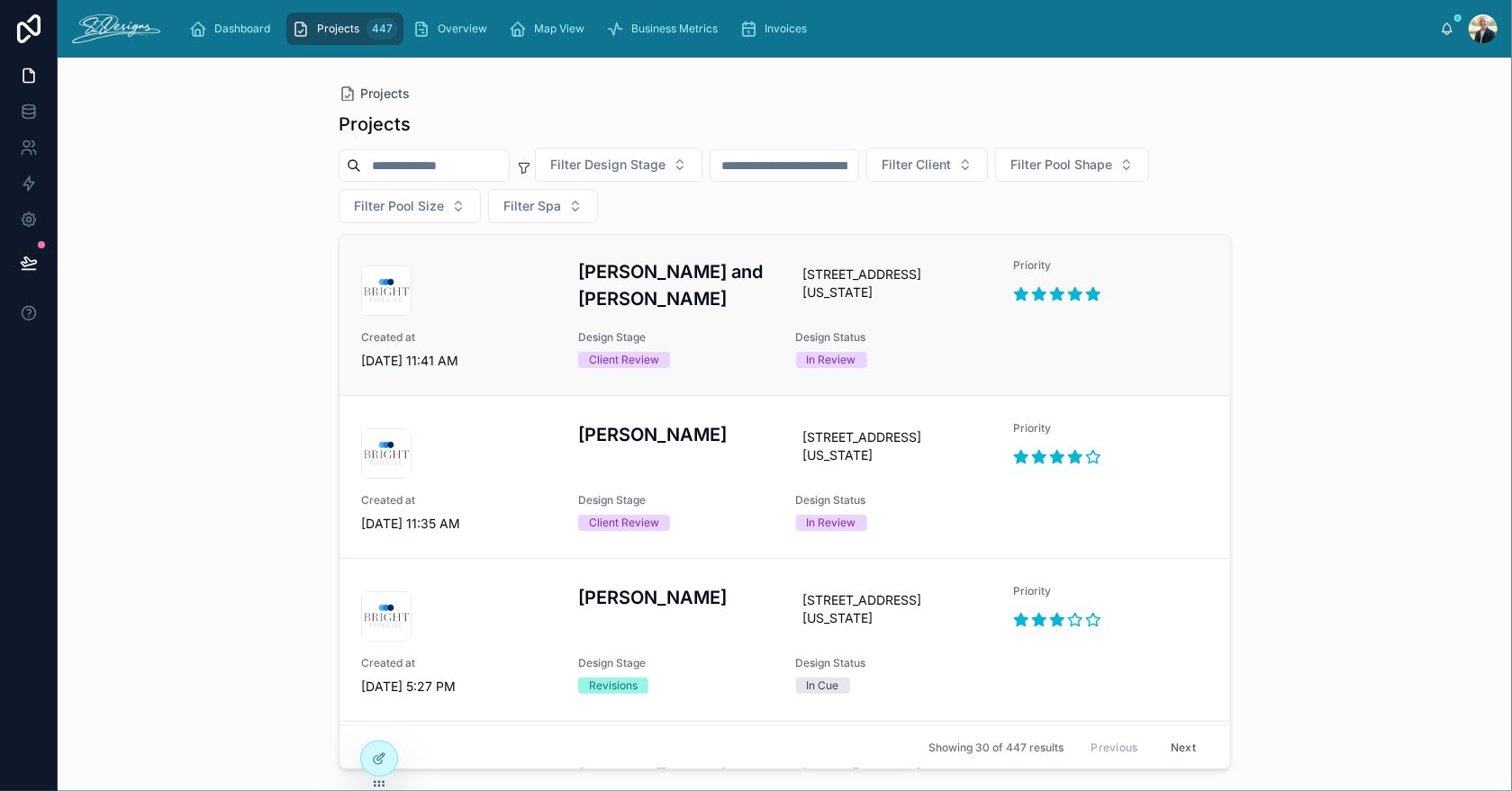
click at [725, 312] on h3 "[PERSON_NAME] and [PERSON_NAME]" at bounding box center [675, 285] width 195 height 54
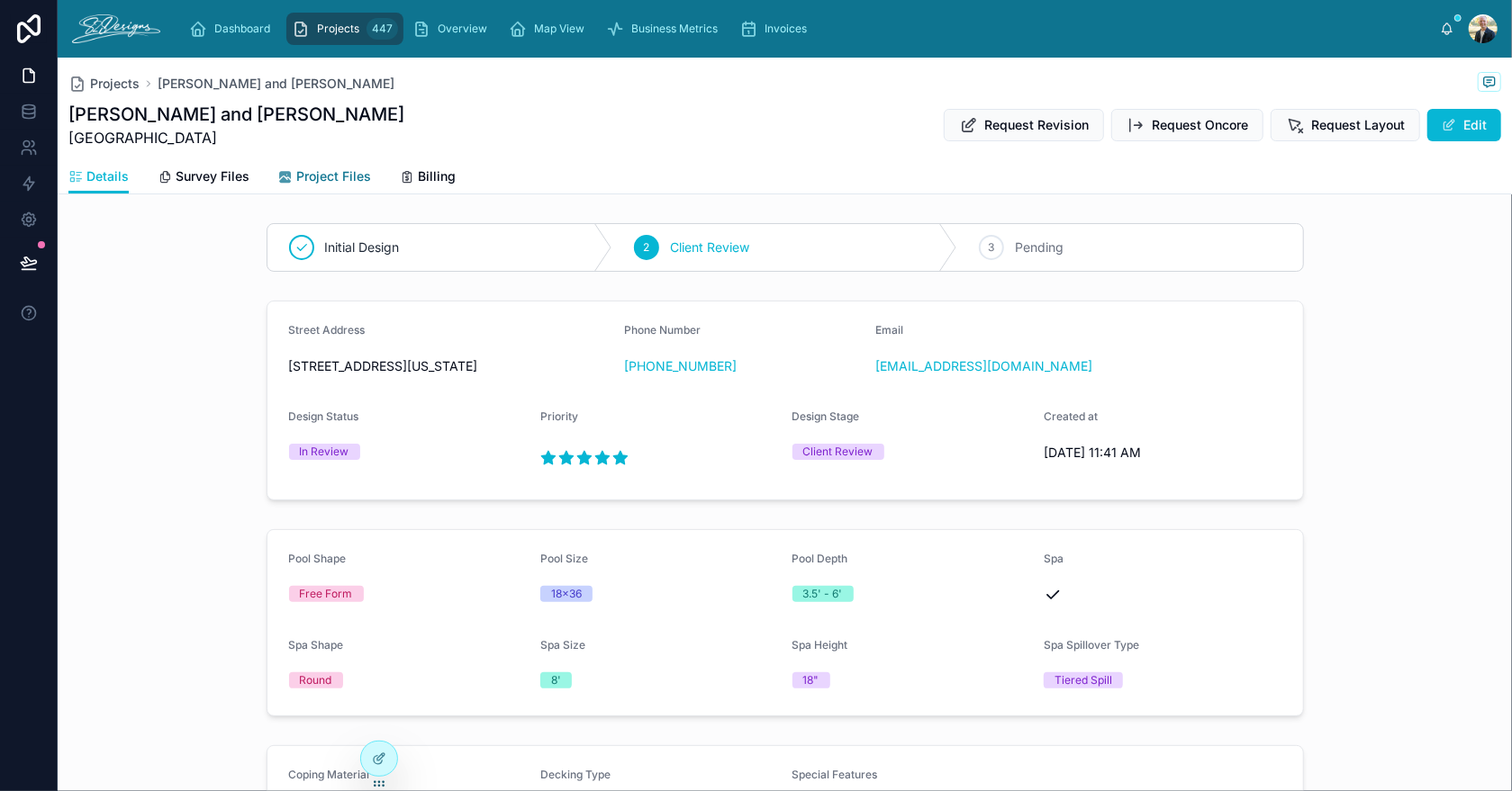
click at [321, 173] on span "Project Files" at bounding box center [333, 176] width 75 height 18
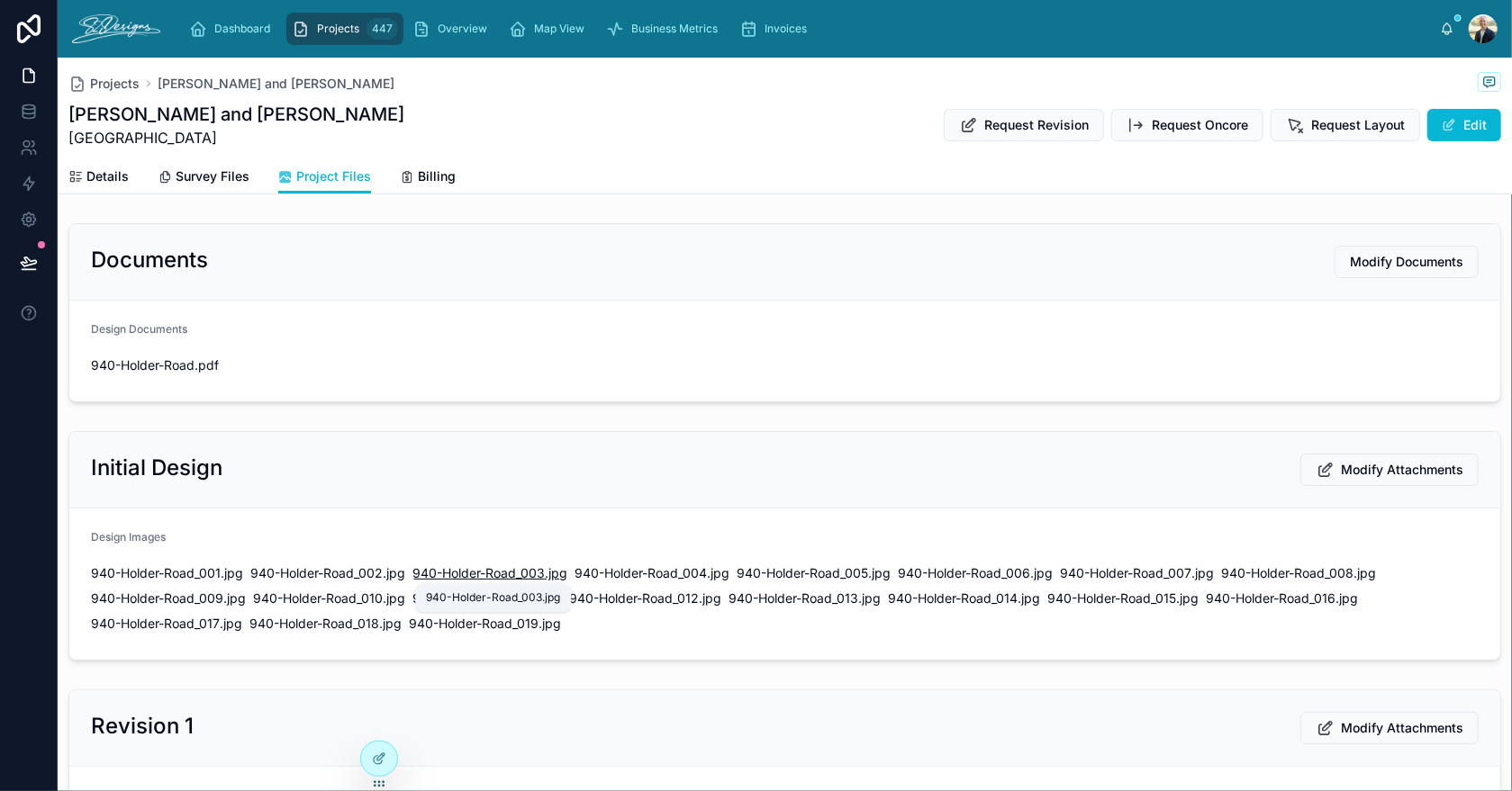
click at [471, 577] on span "940-Holder-Road_003" at bounding box center [478, 573] width 132 height 18
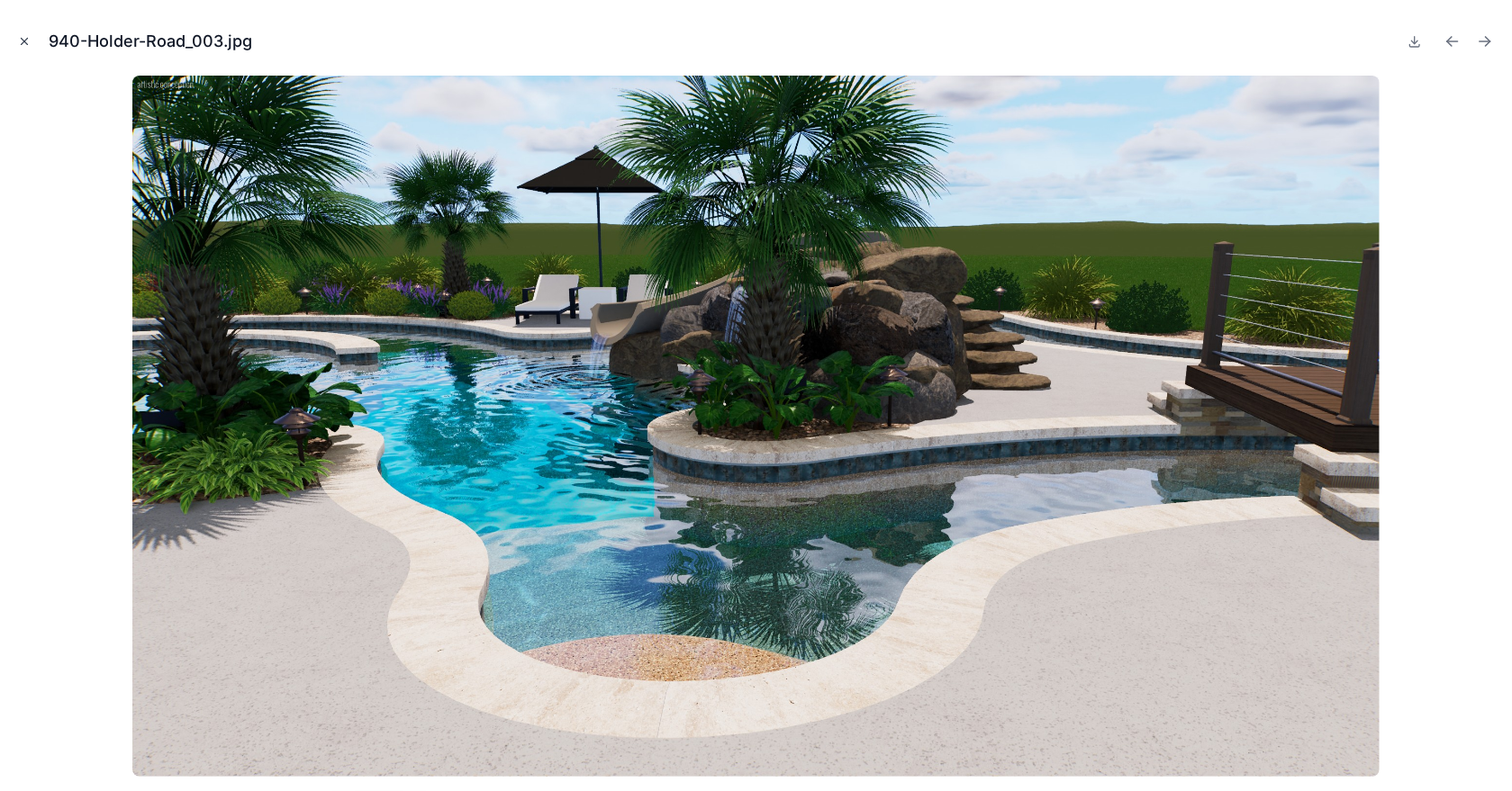
click at [23, 41] on icon "Close modal" at bounding box center [24, 41] width 12 height 12
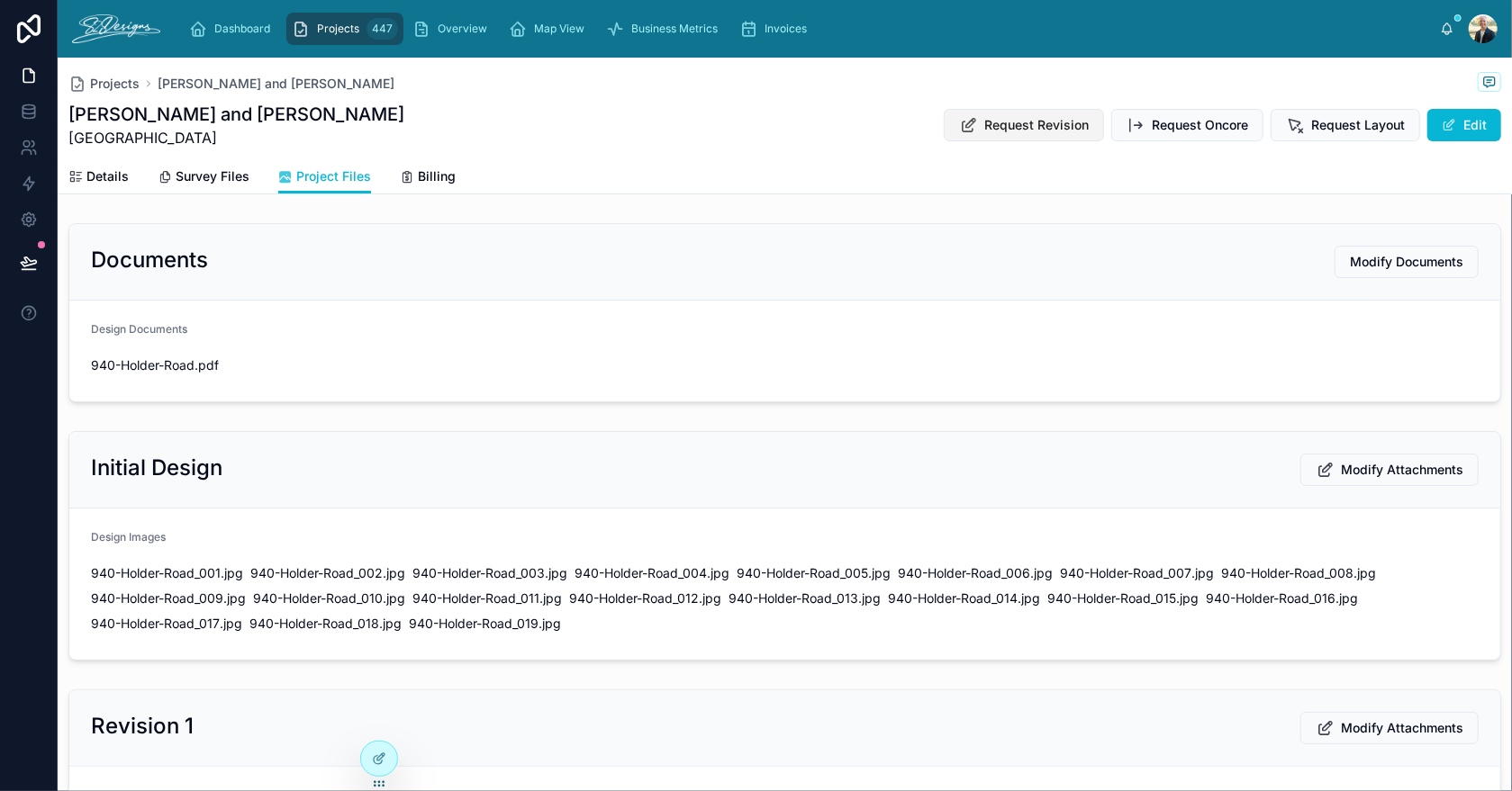
click at [1012, 120] on span "Request Revision" at bounding box center [1037, 124] width 105 height 18
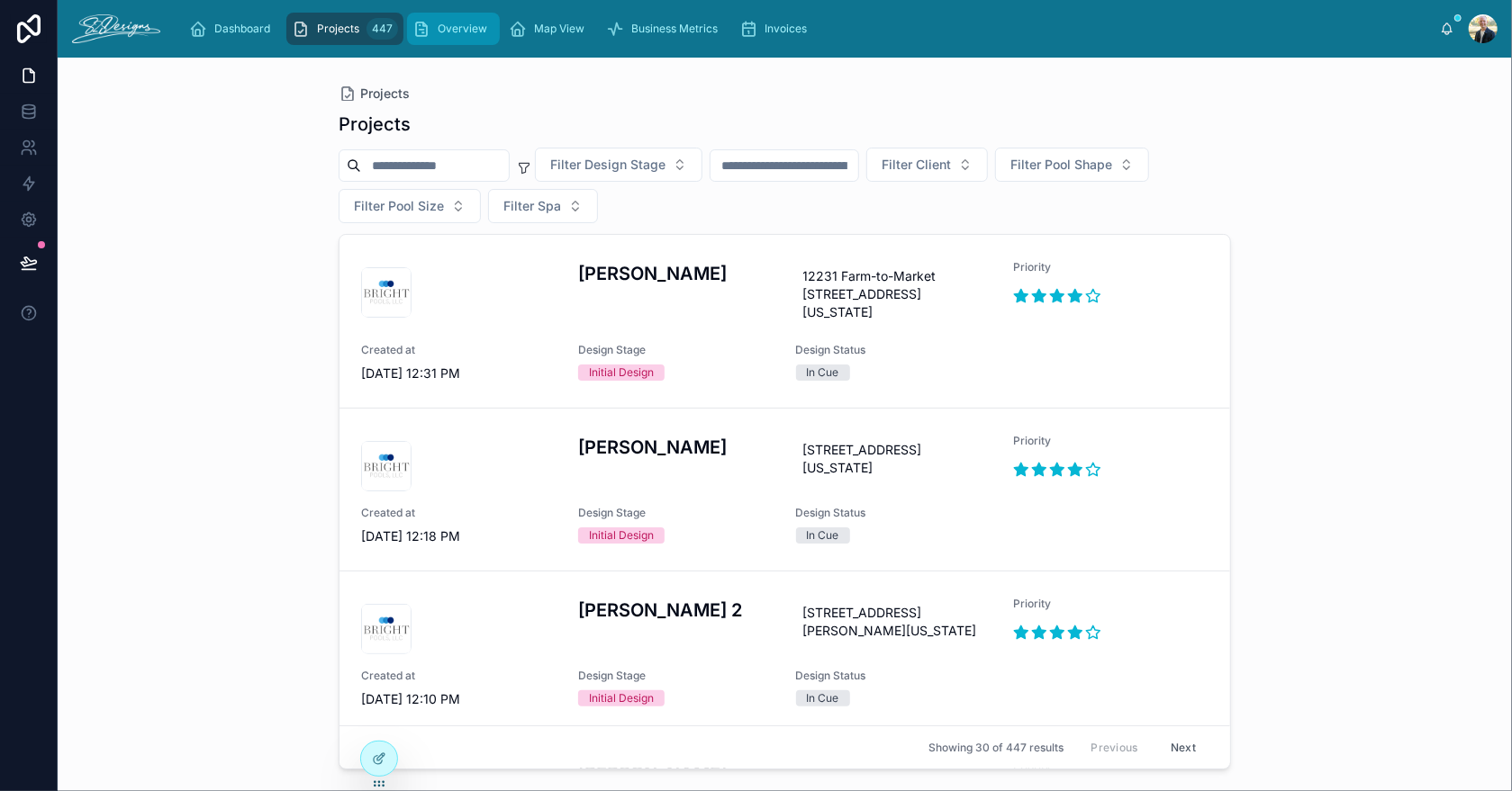
click at [448, 30] on span "Overview" at bounding box center [462, 28] width 50 height 14
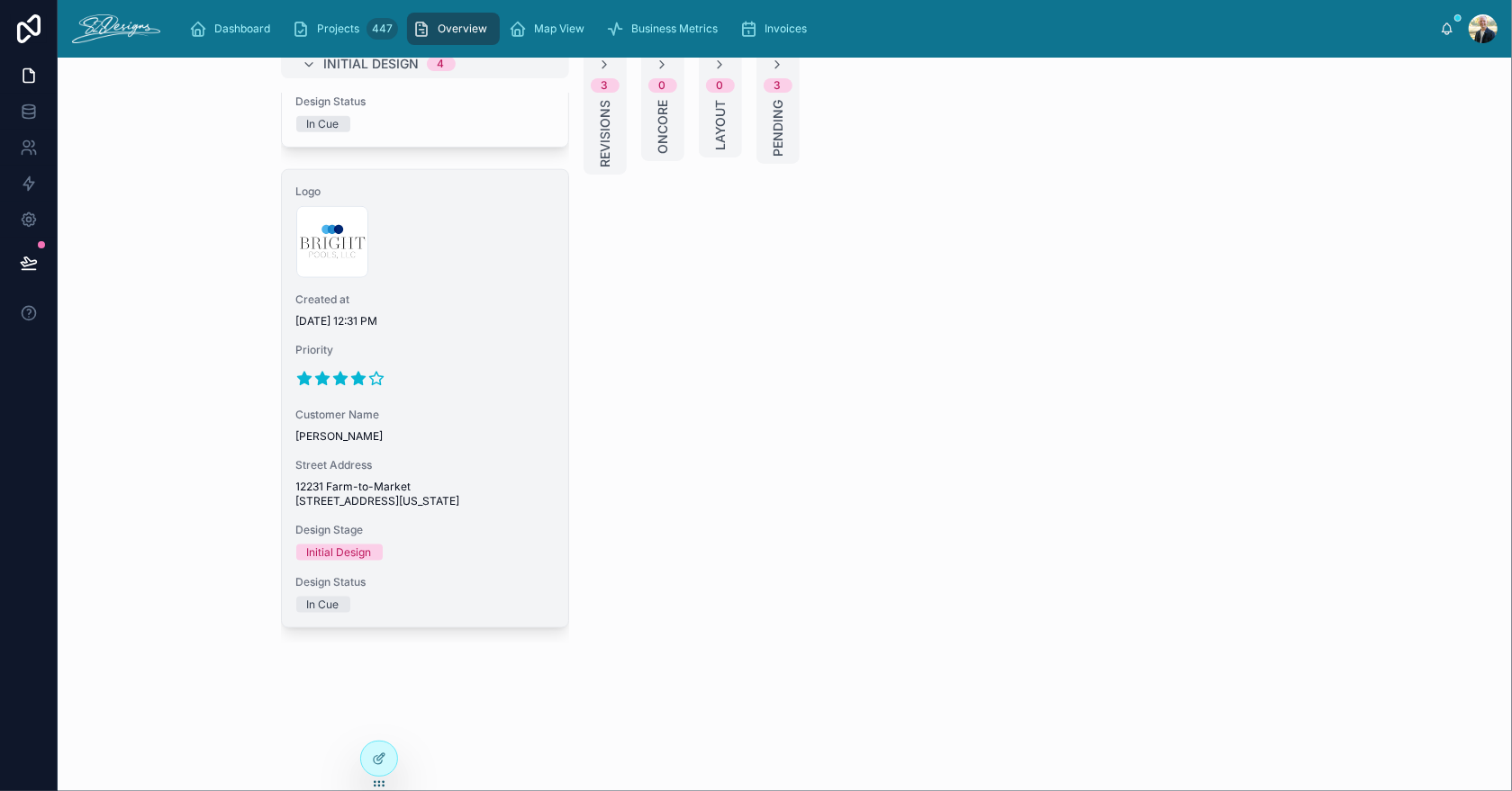
scroll to position [32, 0]
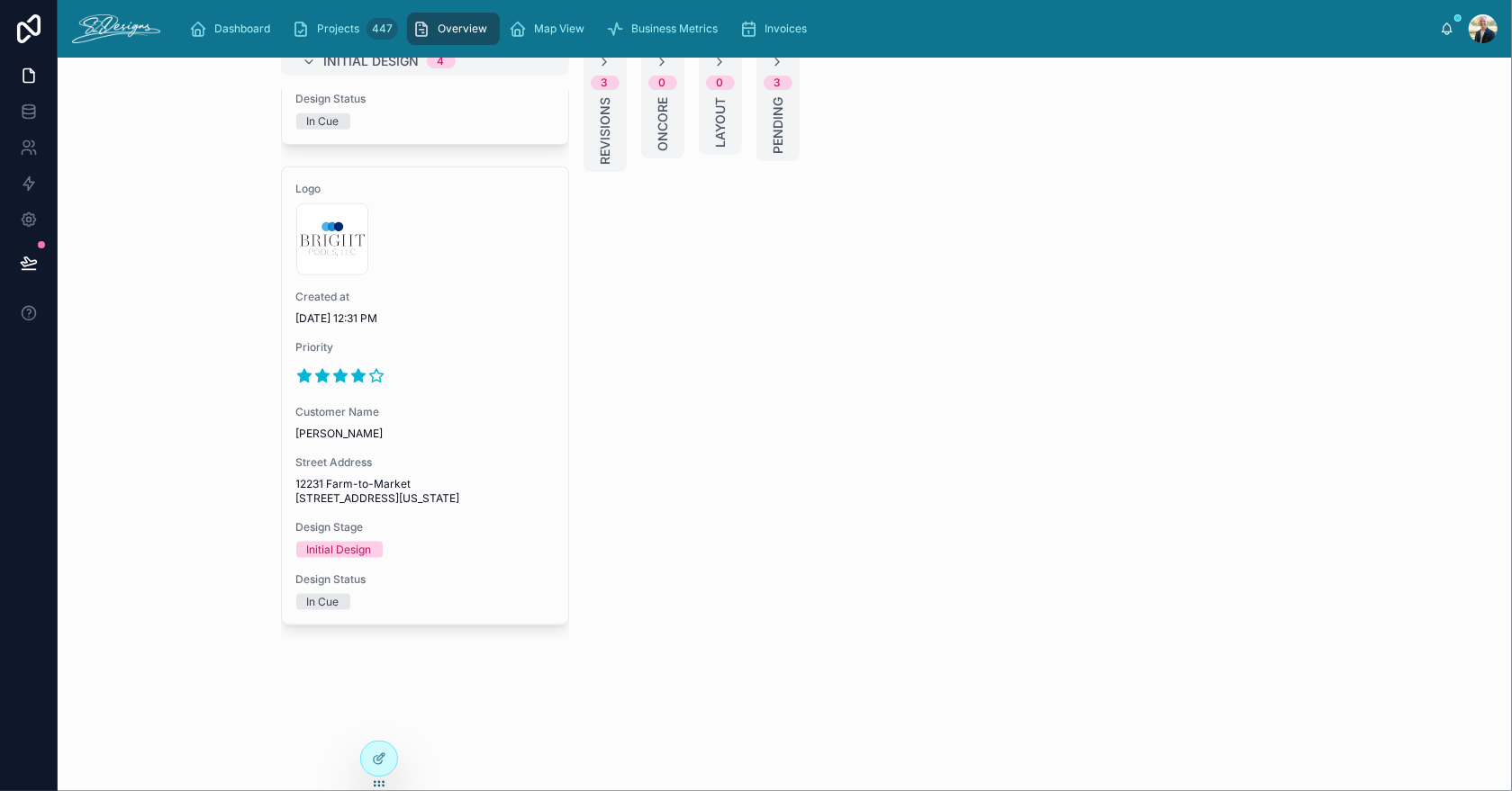
click at [596, 129] on span "Revisions" at bounding box center [605, 131] width 18 height 68
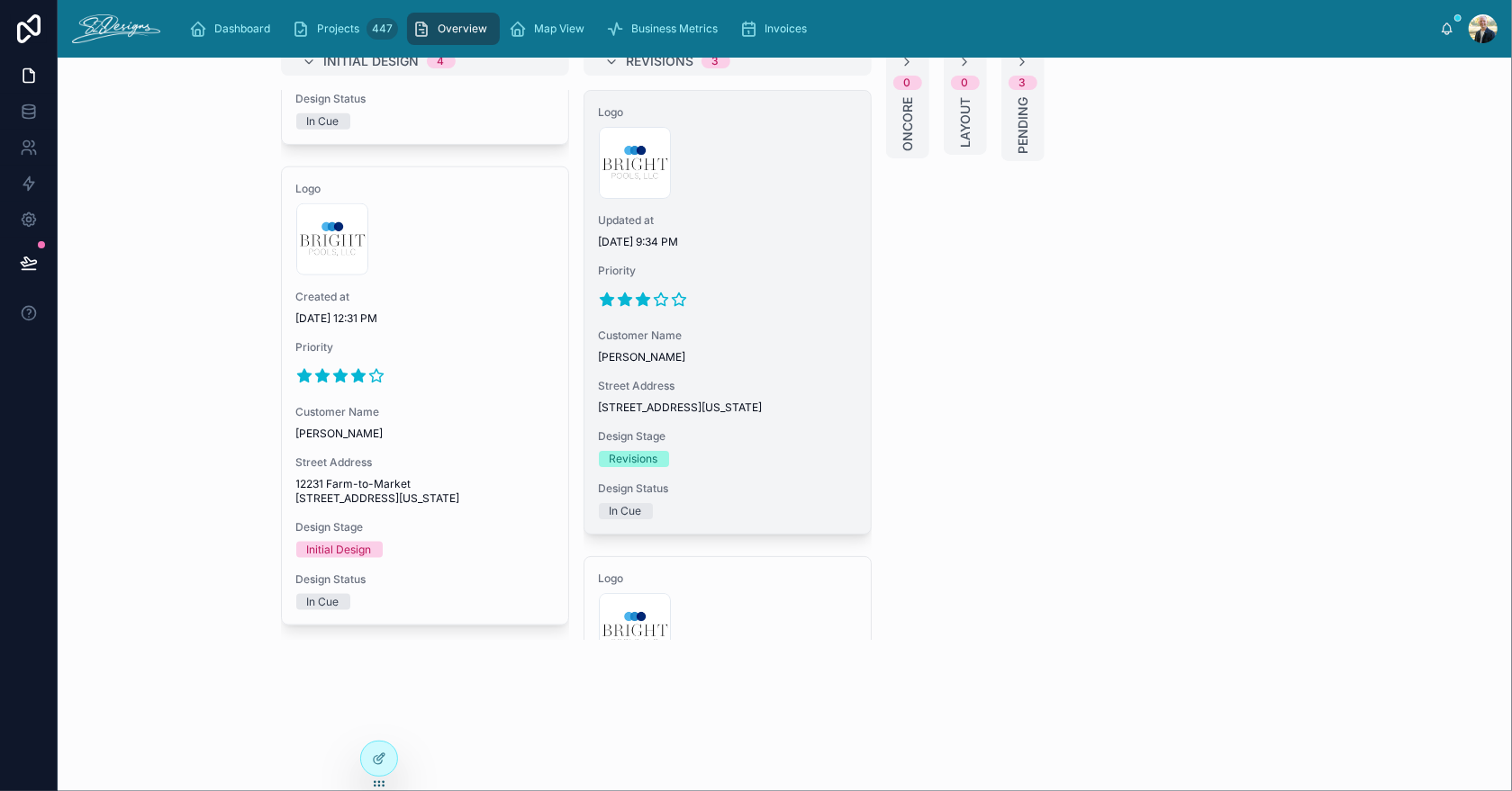
click at [784, 283] on div "Priority" at bounding box center [727, 288] width 258 height 50
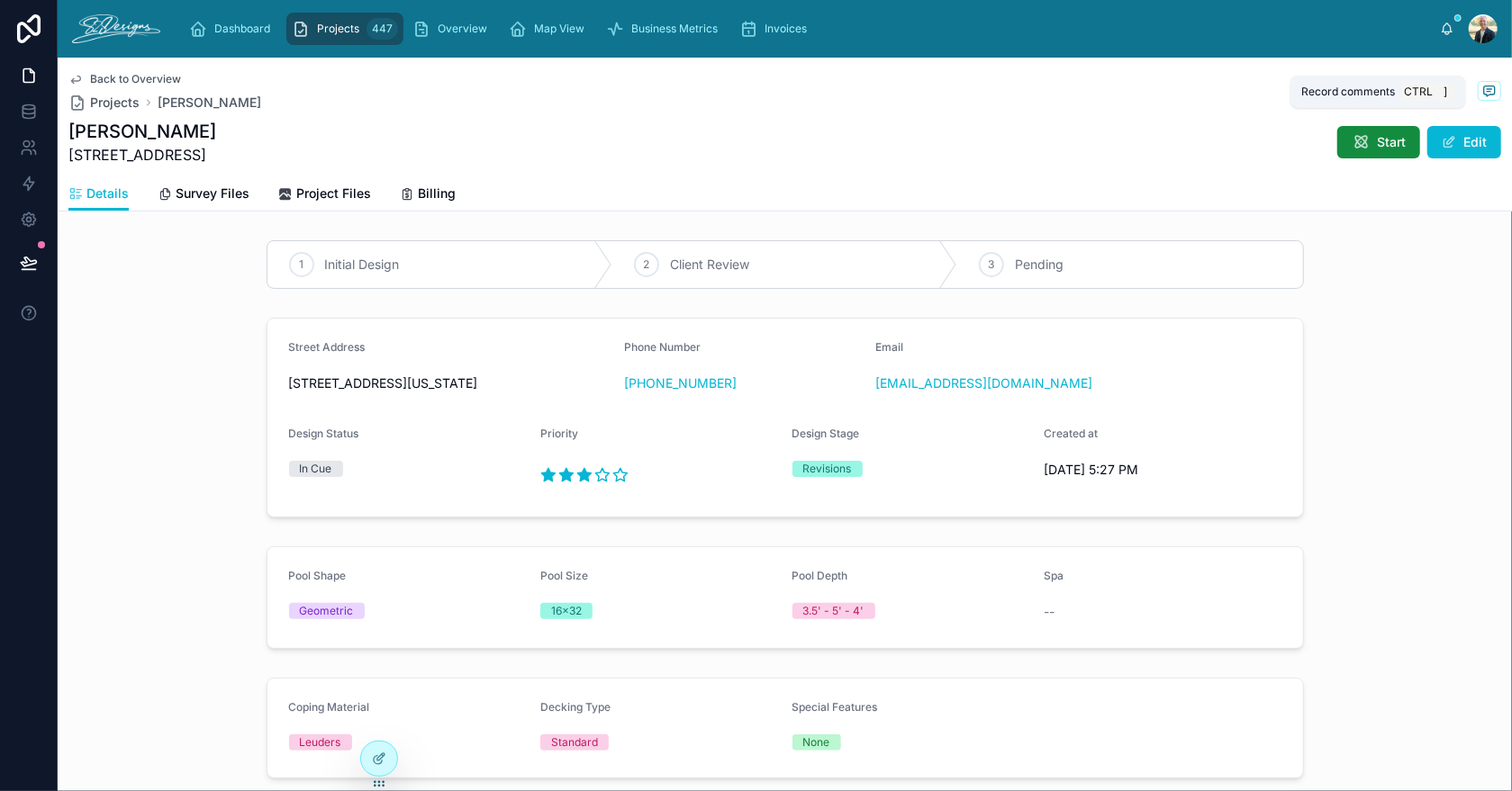
click at [1484, 89] on icon at bounding box center [1488, 91] width 10 height 10
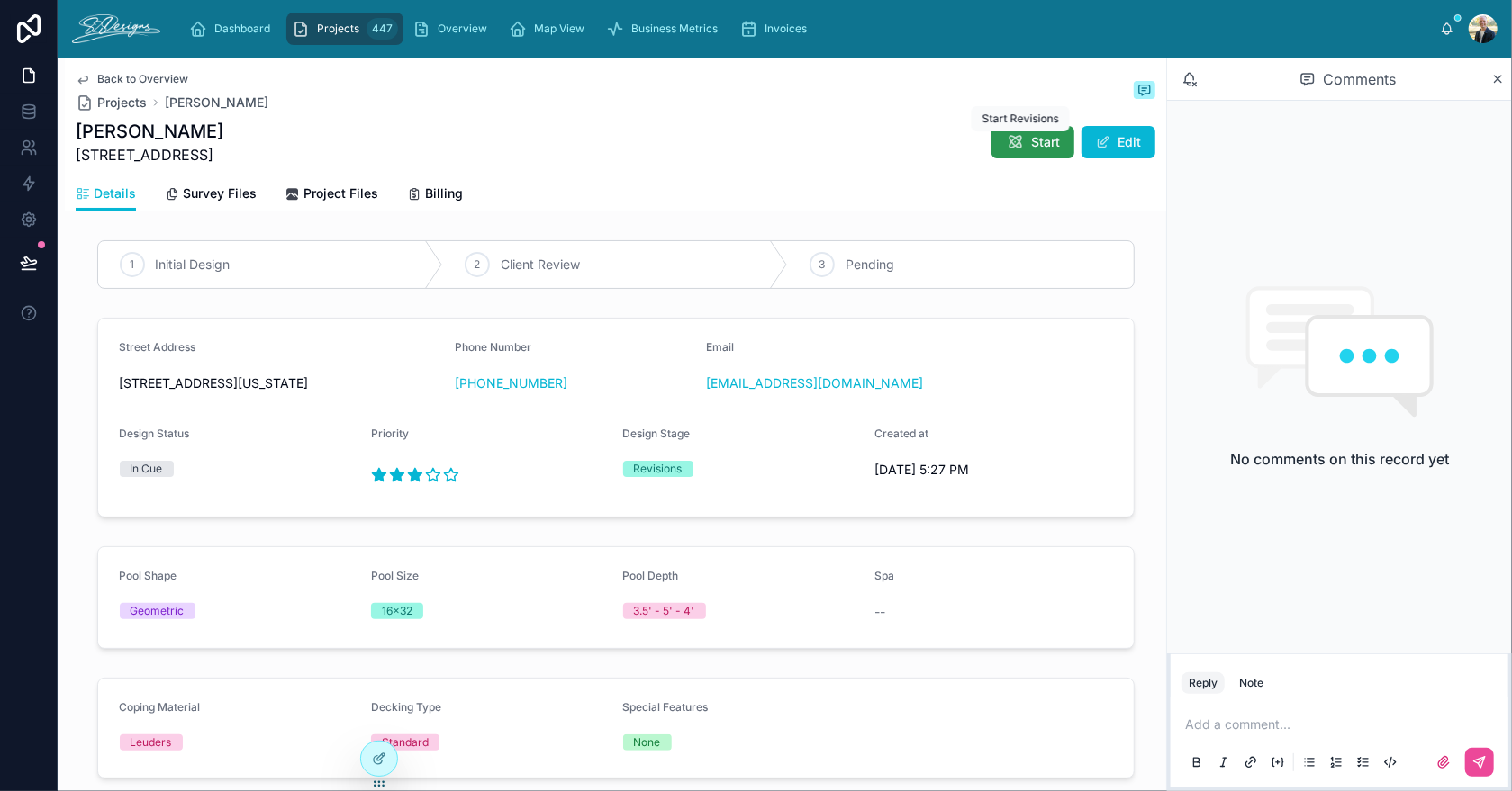
click at [1005, 146] on icon at bounding box center [1014, 141] width 18 height 18
